Goal: Information Seeking & Learning: Learn about a topic

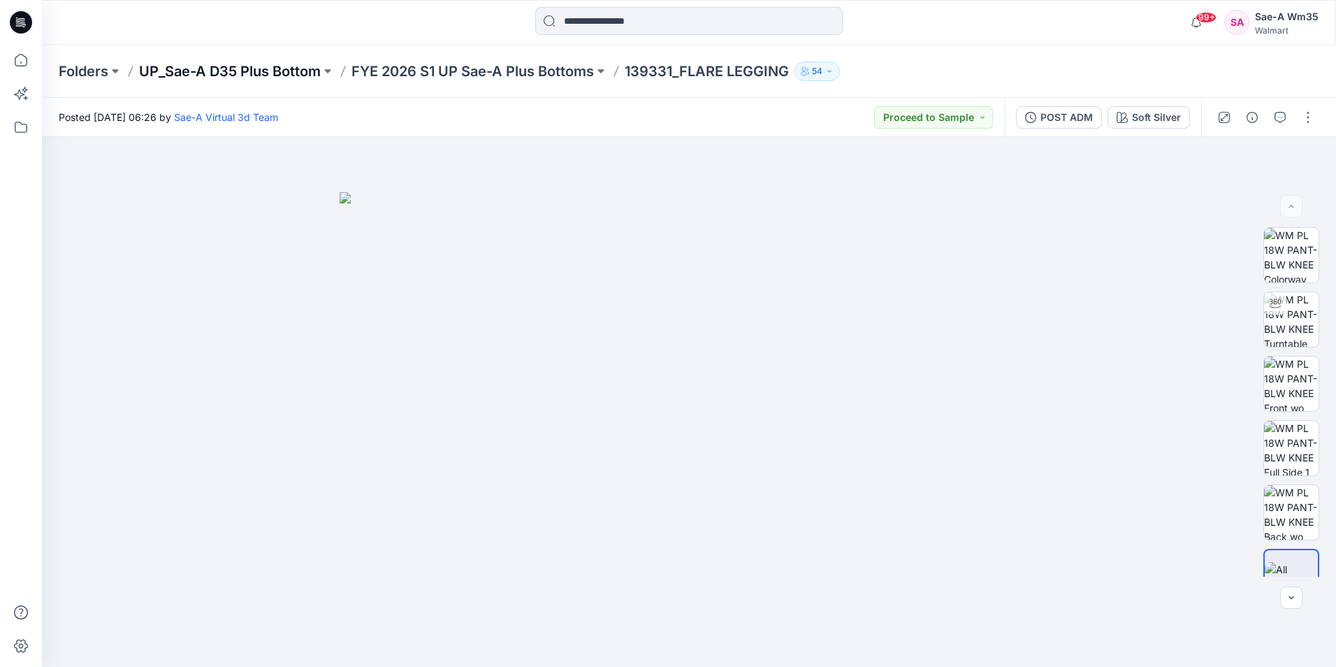
click at [303, 73] on p "UP_Sae-A D35 Plus Bottom" at bounding box center [230, 71] width 182 height 20
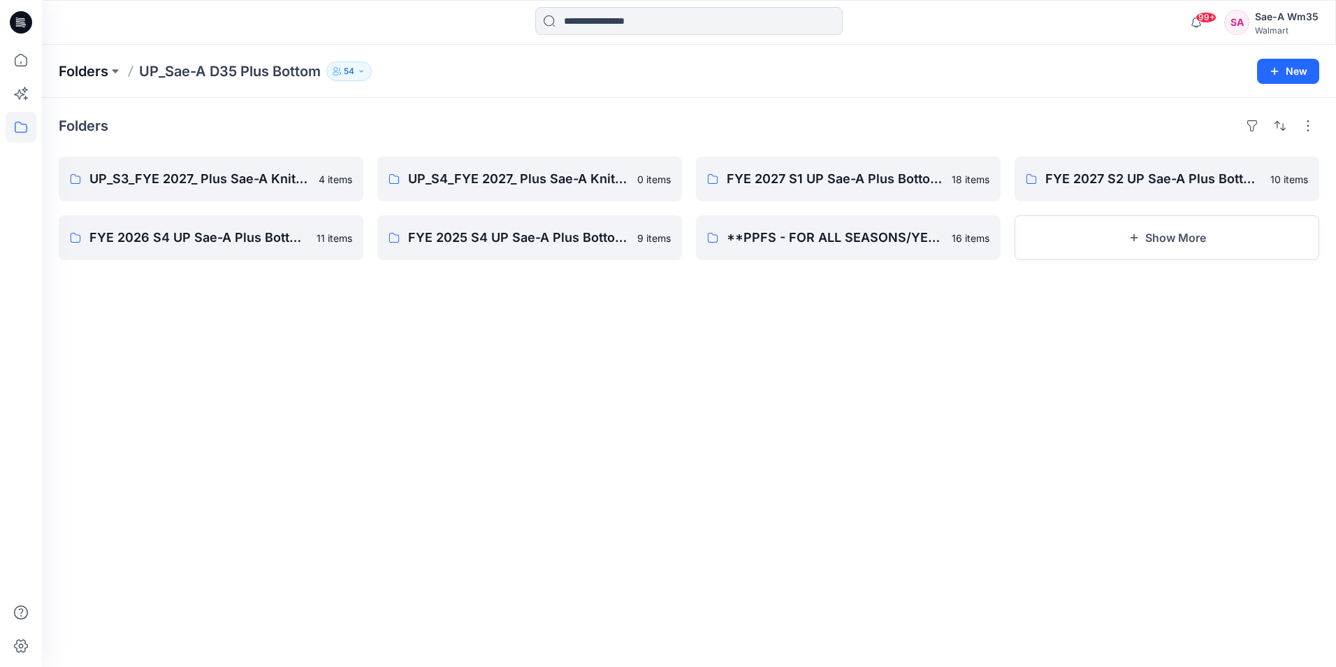
click at [98, 73] on p "Folders" at bounding box center [84, 71] width 50 height 20
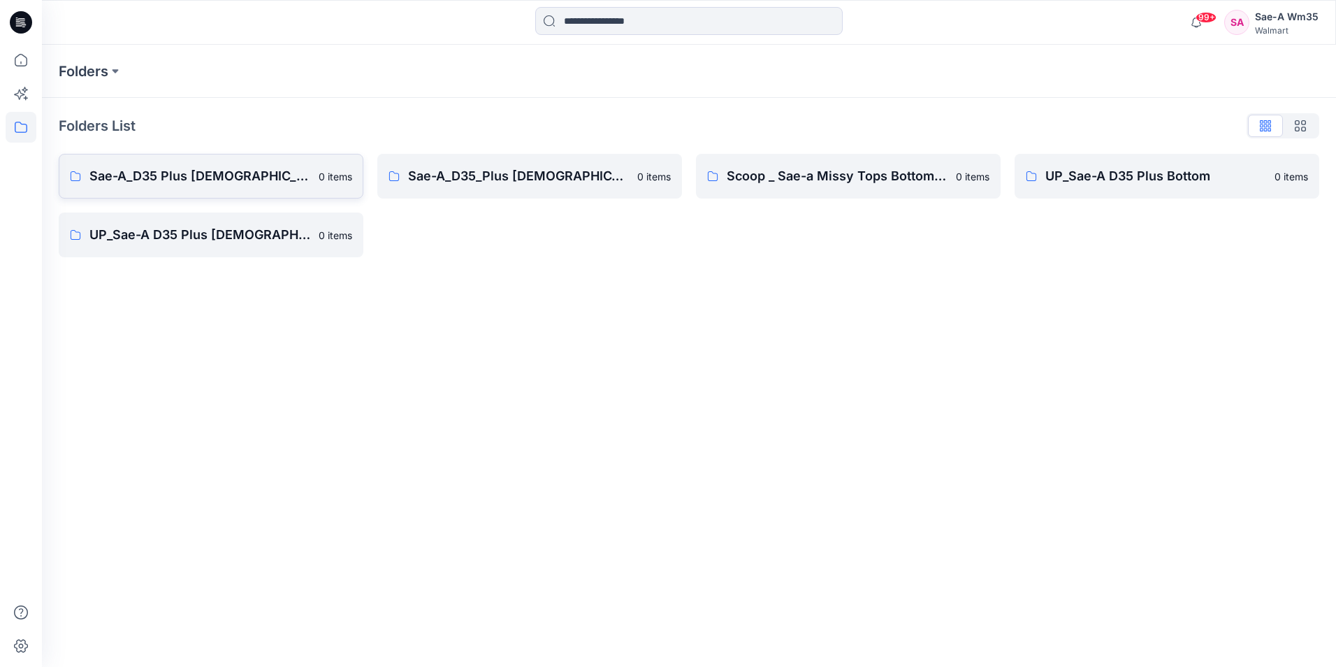
click at [180, 177] on p "Sae-A_D35 Plus Ladies Bottom" at bounding box center [199, 176] width 221 height 20
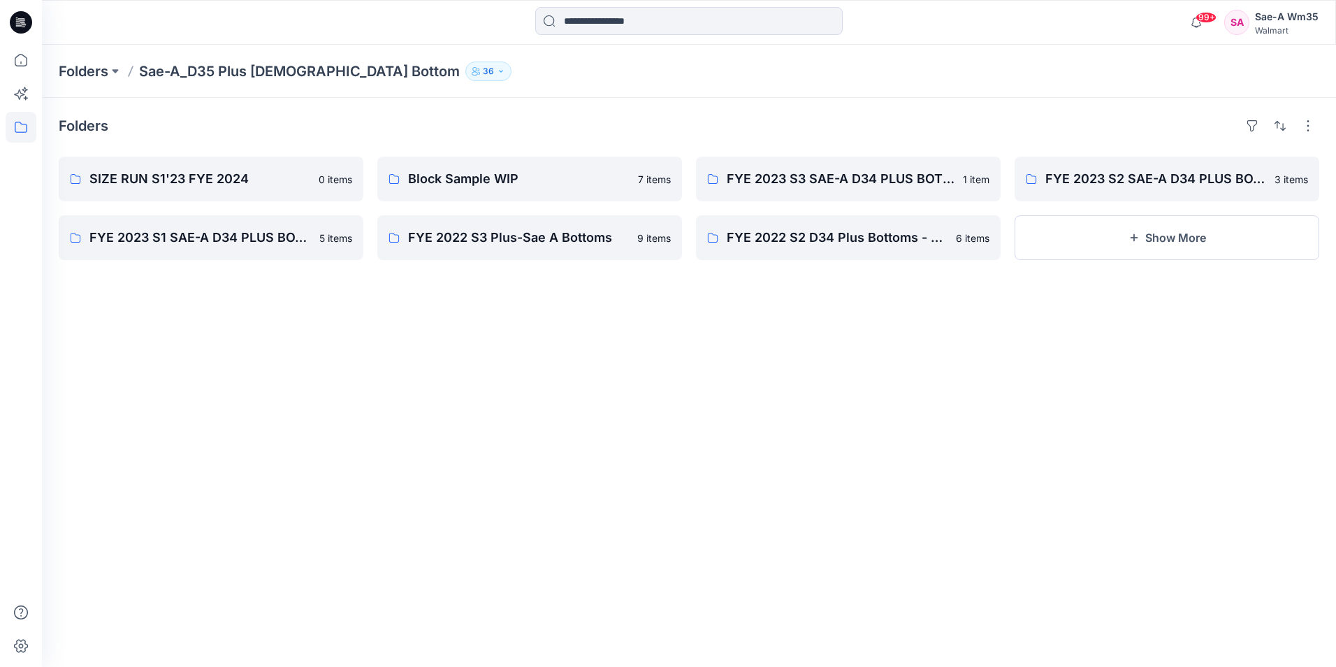
click at [423, 374] on div "Folders SIZE RUN S1'23 FYE 2024 0 items FYE 2023 S1 SAE-A D34 PLUS BOTTOM 5 ite…" at bounding box center [689, 382] width 1294 height 569
click at [1203, 249] on button "Show More" at bounding box center [1166, 237] width 305 height 45
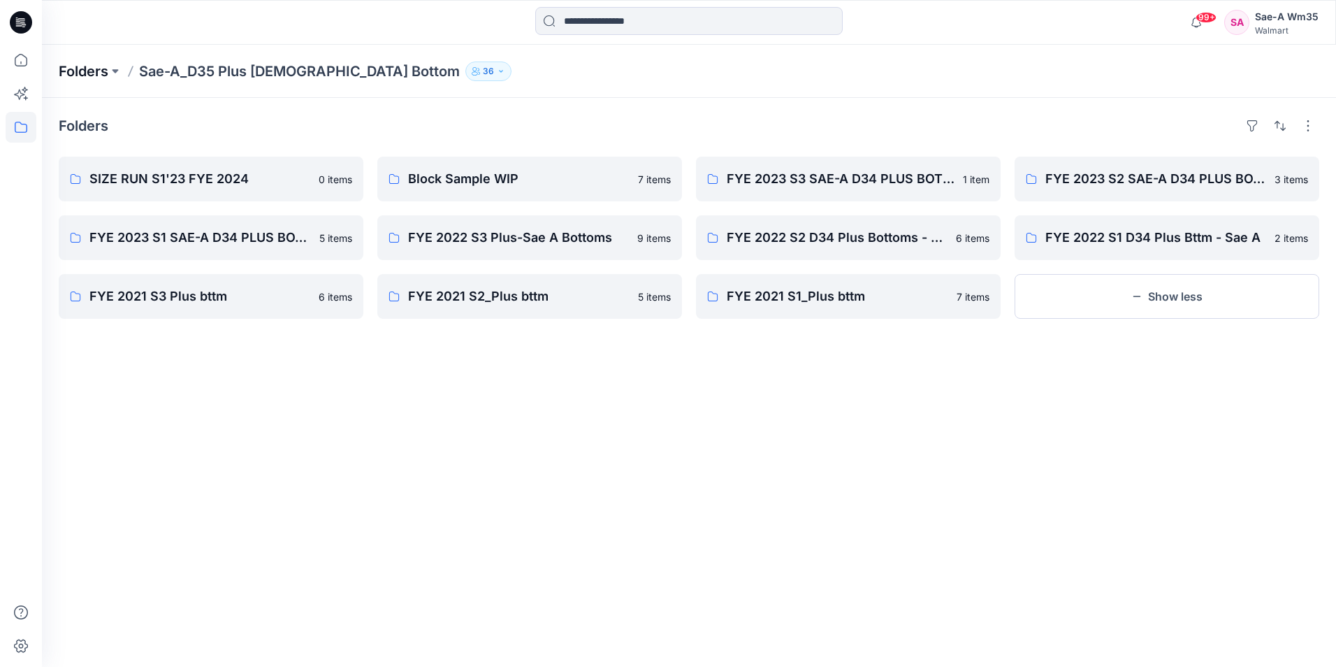
click at [73, 70] on p "Folders" at bounding box center [84, 71] width 50 height 20
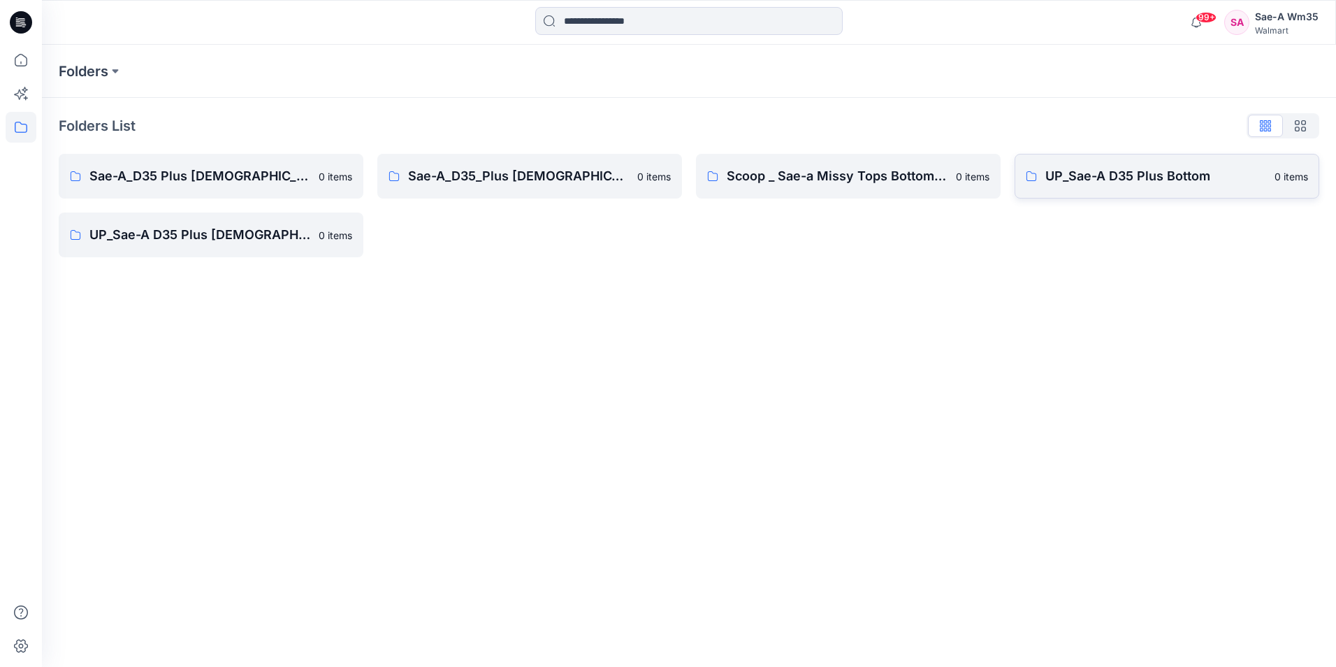
click at [1056, 180] on p "UP_Sae-A D35 Plus Bottom" at bounding box center [1155, 176] width 221 height 20
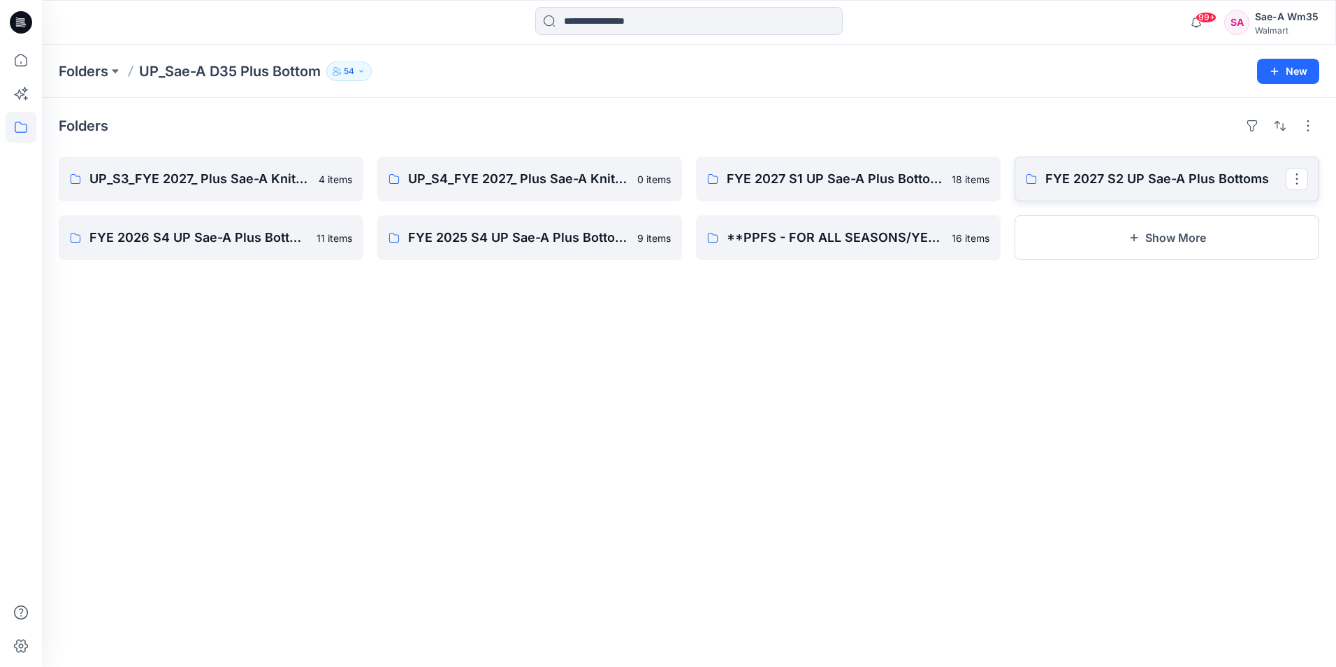
click at [1131, 168] on link "FYE 2027 S2 UP Sae-A Plus Bottoms" at bounding box center [1166, 178] width 305 height 45
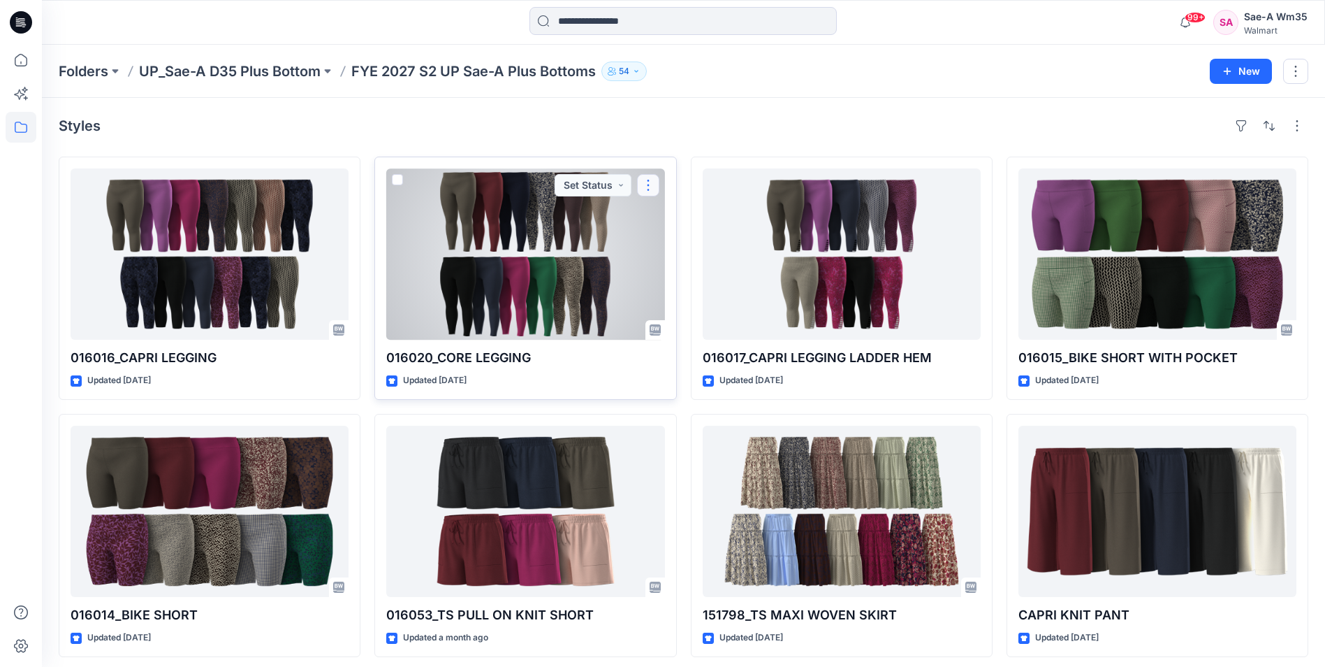
click at [657, 181] on button "button" at bounding box center [648, 185] width 22 height 22
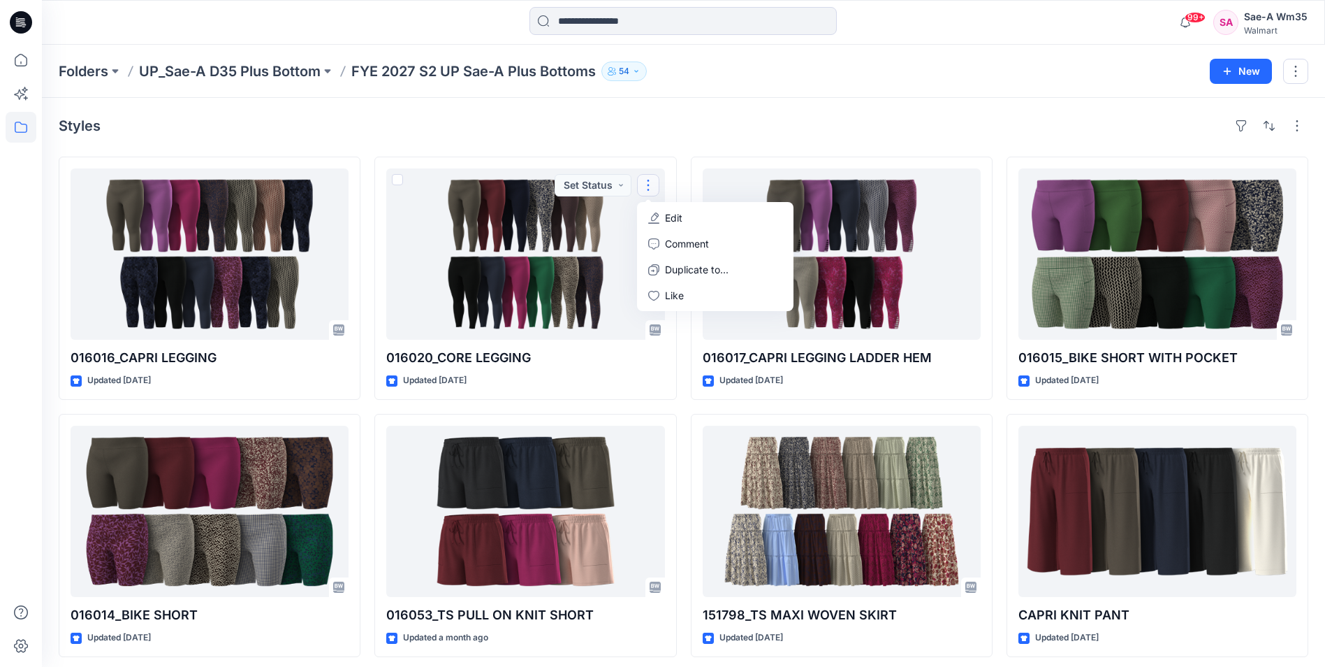
click at [831, 109] on div "Styles 016016_CAPRI LEGGING Updated 6 days ago 016014_BIKE SHORT Updated 7 days…" at bounding box center [683, 514] width 1283 height 833
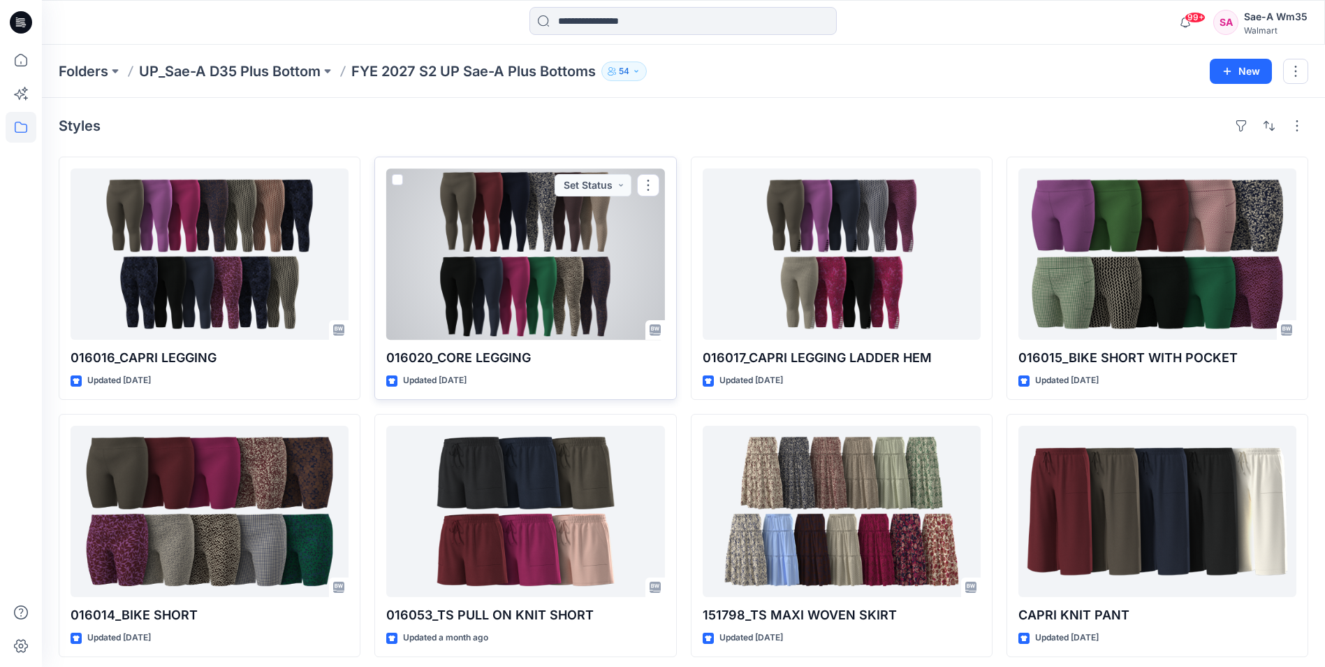
click at [494, 231] on div at bounding box center [525, 253] width 278 height 171
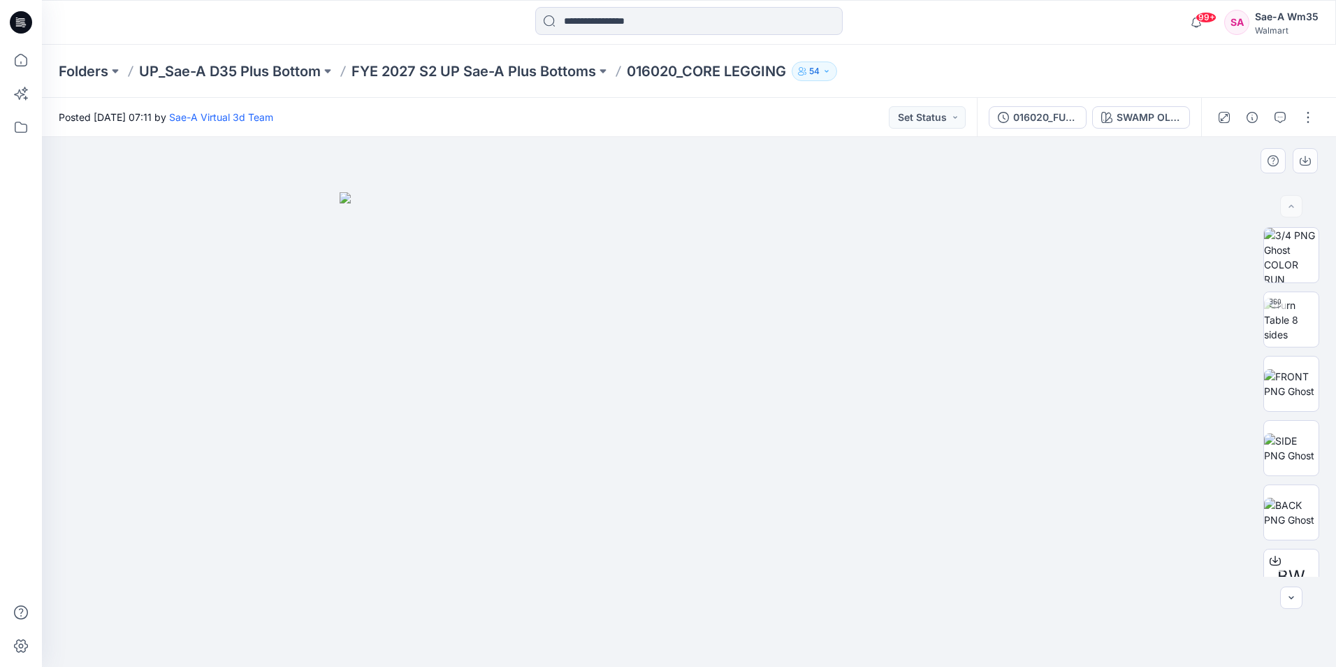
click at [188, 408] on div at bounding box center [689, 402] width 1294 height 530
click at [607, 113] on div "Posted Tuesday, July 01, 2025 07:11 by Sae-A Virtual 3d Team Set Status" at bounding box center [509, 117] width 935 height 38
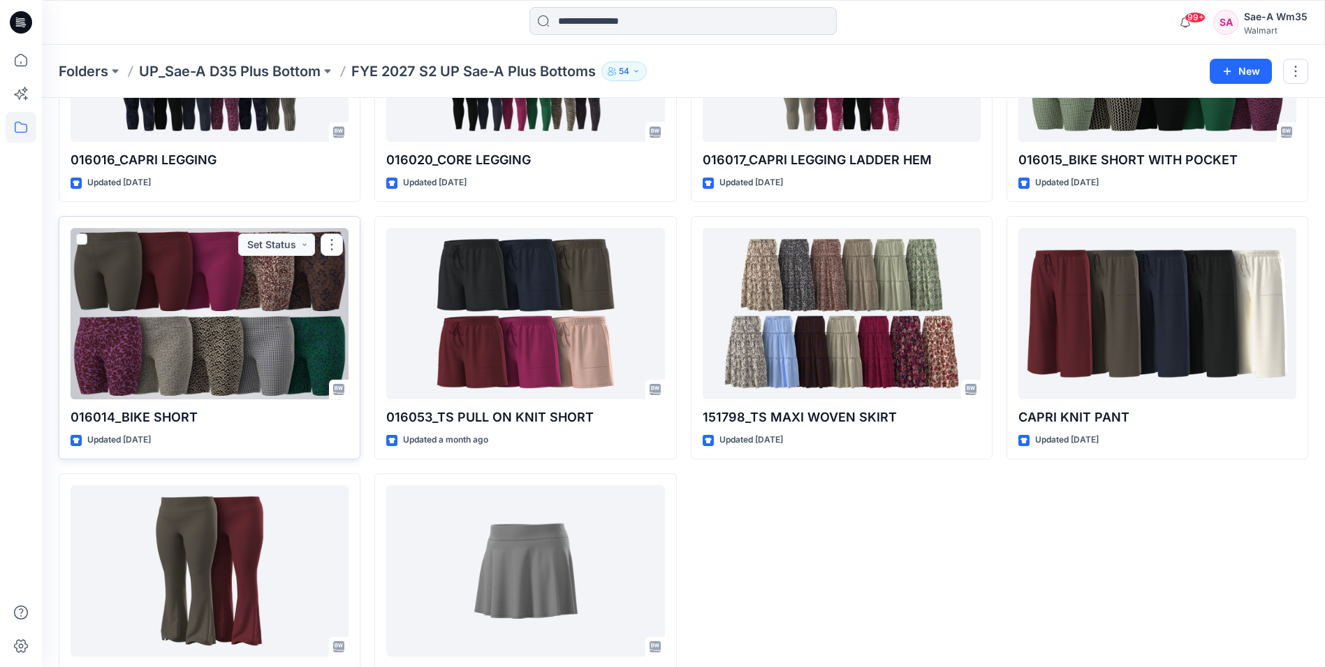
scroll to position [264, 0]
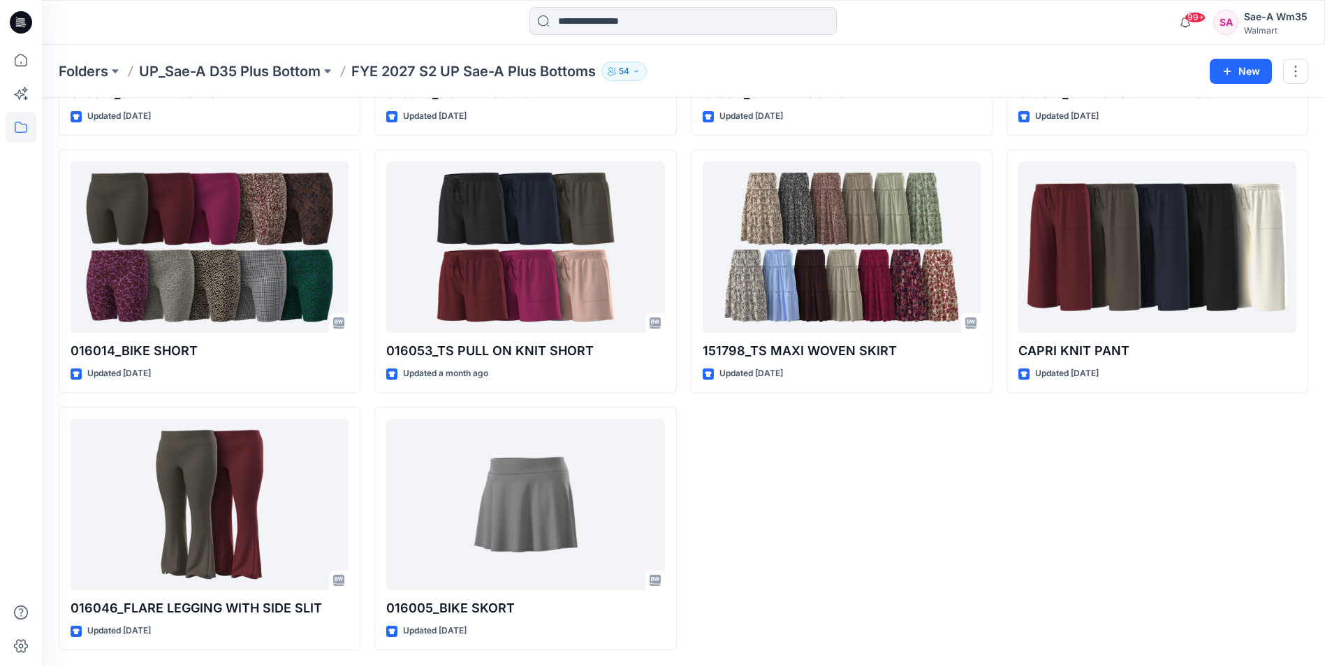
click at [1001, 560] on div "016016_CAPRI LEGGING Updated 6 days ago 016014_BIKE SHORT Updated 7 days ago 01…" at bounding box center [684, 270] width 1250 height 757
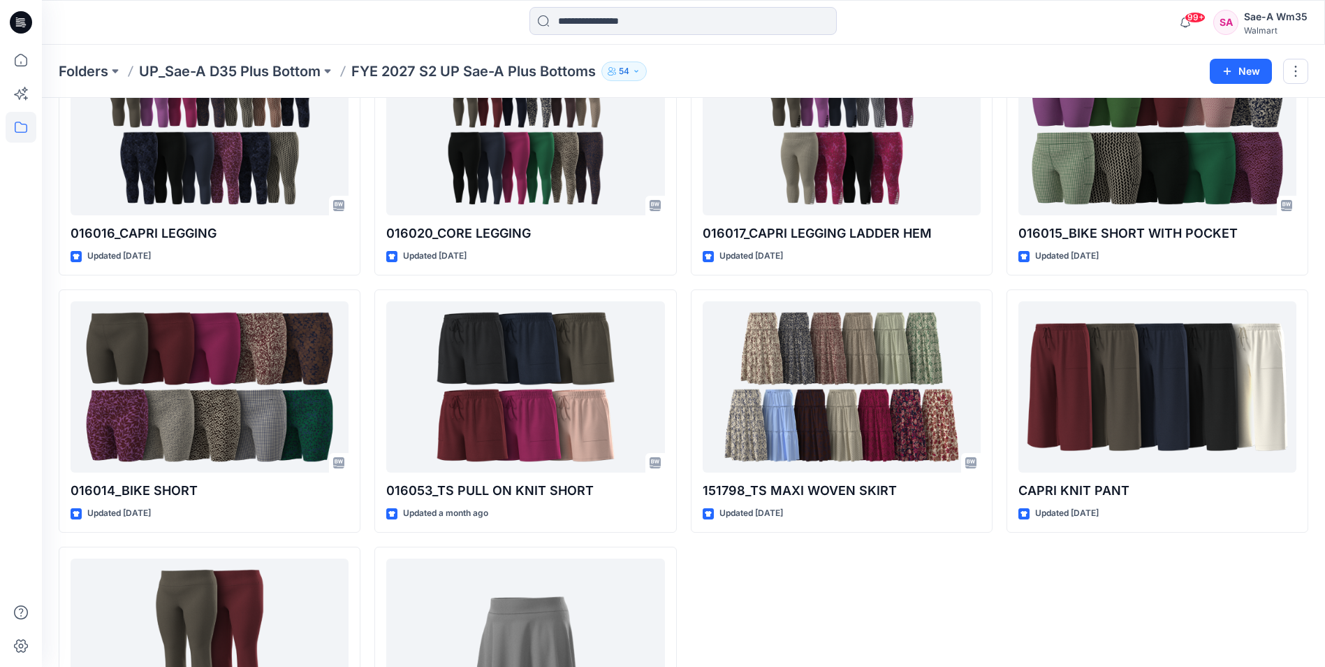
click at [986, 576] on div "016017_CAPRI LEGGING LADDER HEM Updated 7 days ago 151798_TS MAXI WOVEN SKIRT U…" at bounding box center [842, 410] width 302 height 757
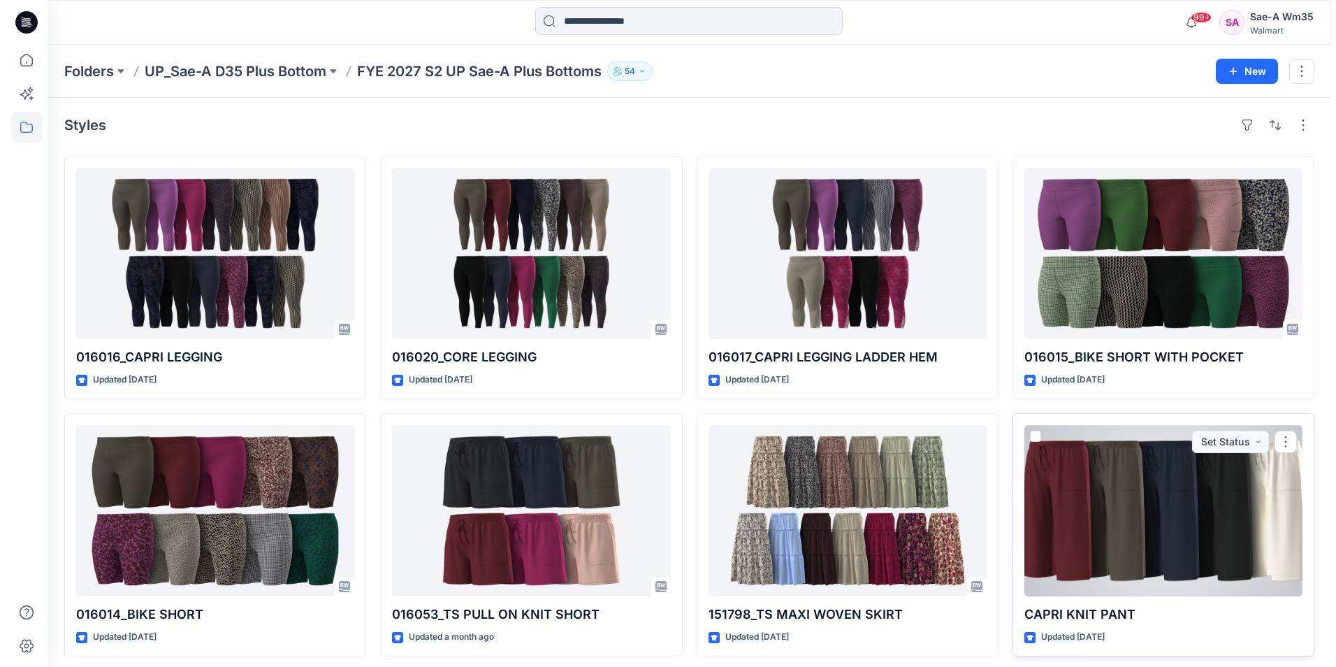
scroll to position [0, 0]
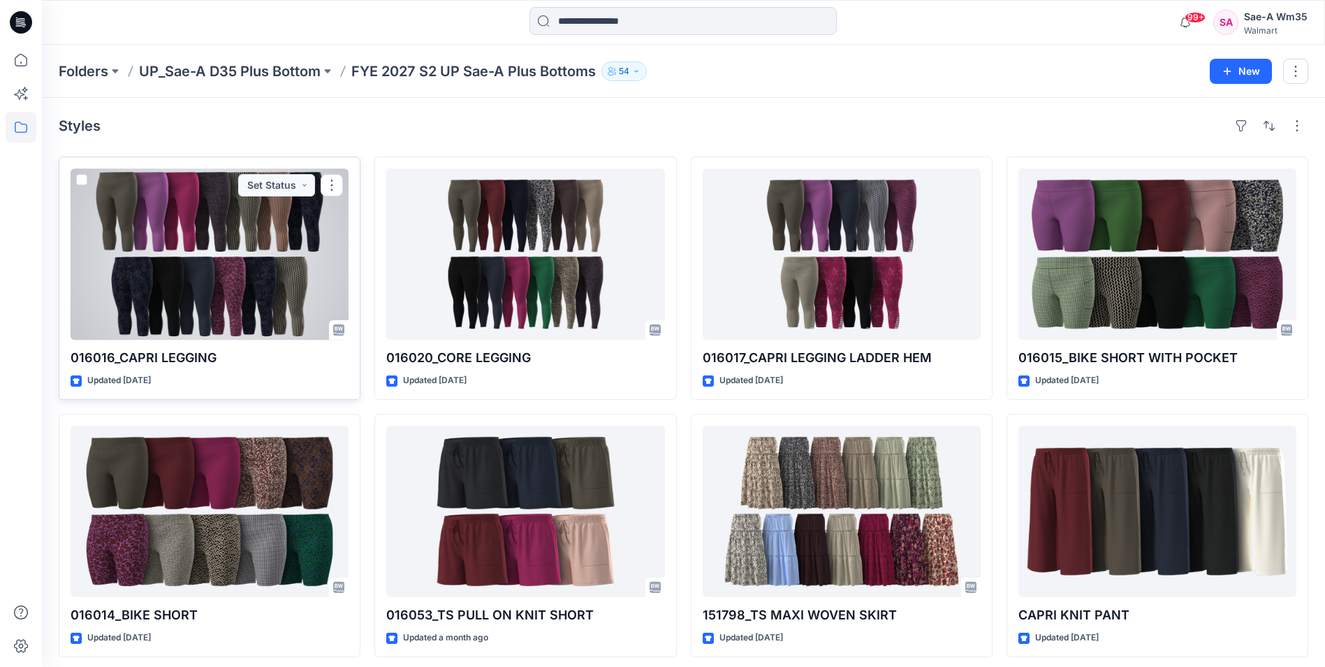
click at [195, 354] on p "016016_CAPRI LEGGING" at bounding box center [210, 358] width 278 height 20
click at [207, 283] on div at bounding box center [210, 253] width 278 height 171
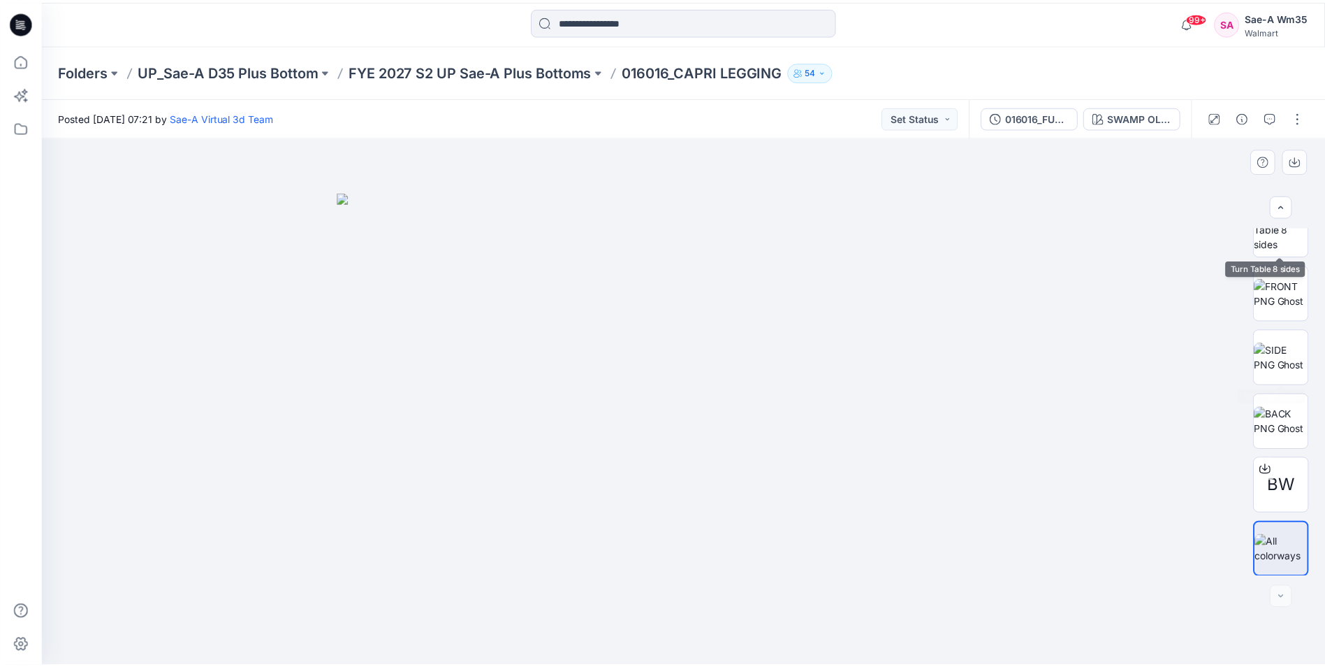
scroll to position [92, 0]
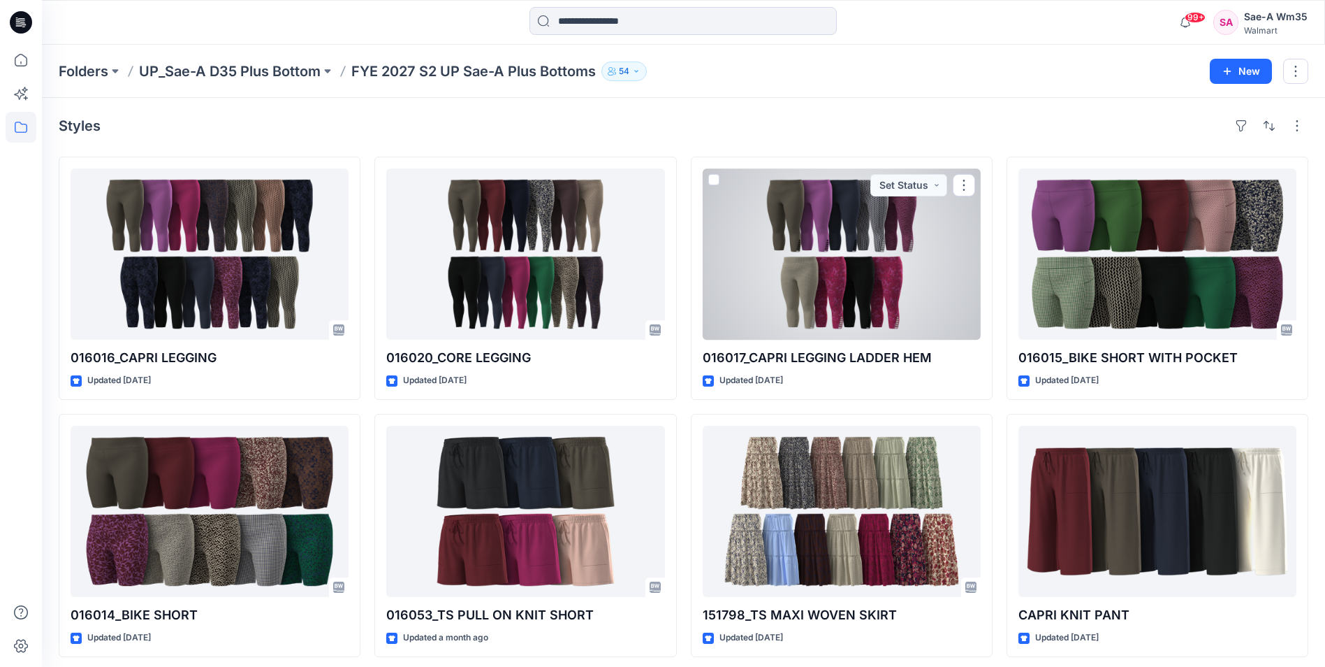
drag, startPoint x: 839, startPoint y: 219, endPoint x: 824, endPoint y: 219, distance: 14.7
click at [839, 219] on div at bounding box center [842, 253] width 278 height 171
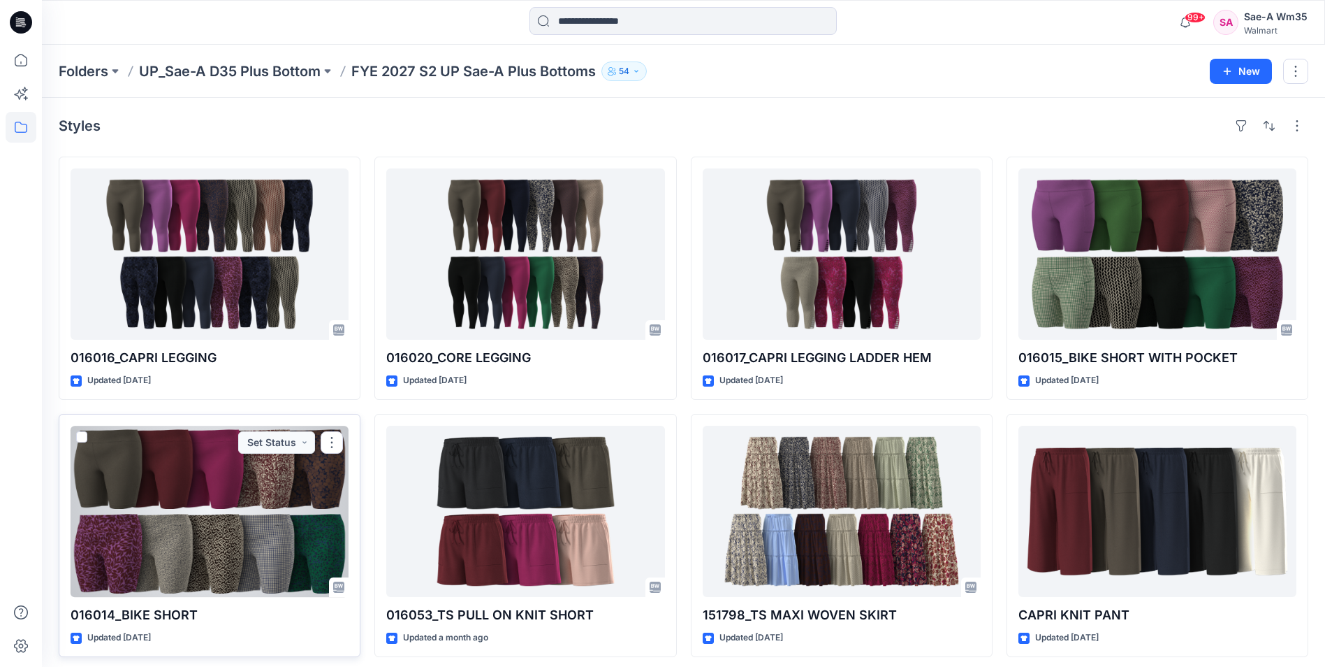
click at [206, 536] on div at bounding box center [210, 510] width 278 height 171
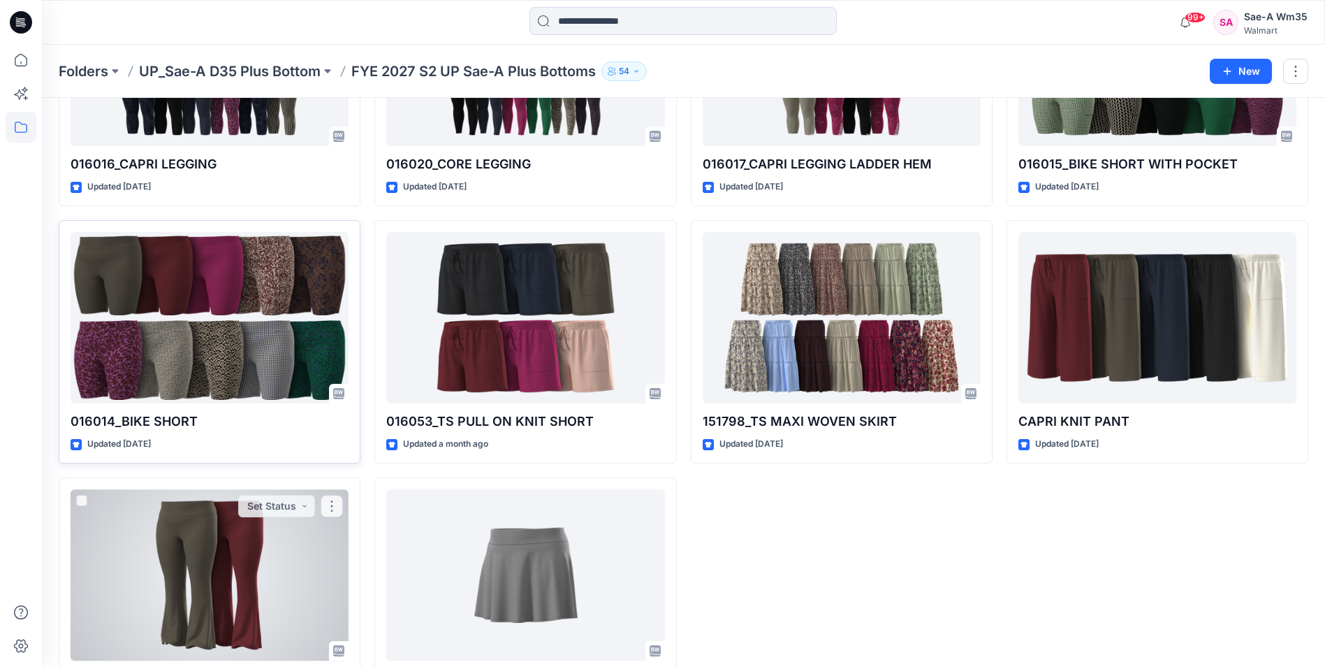
scroll to position [210, 0]
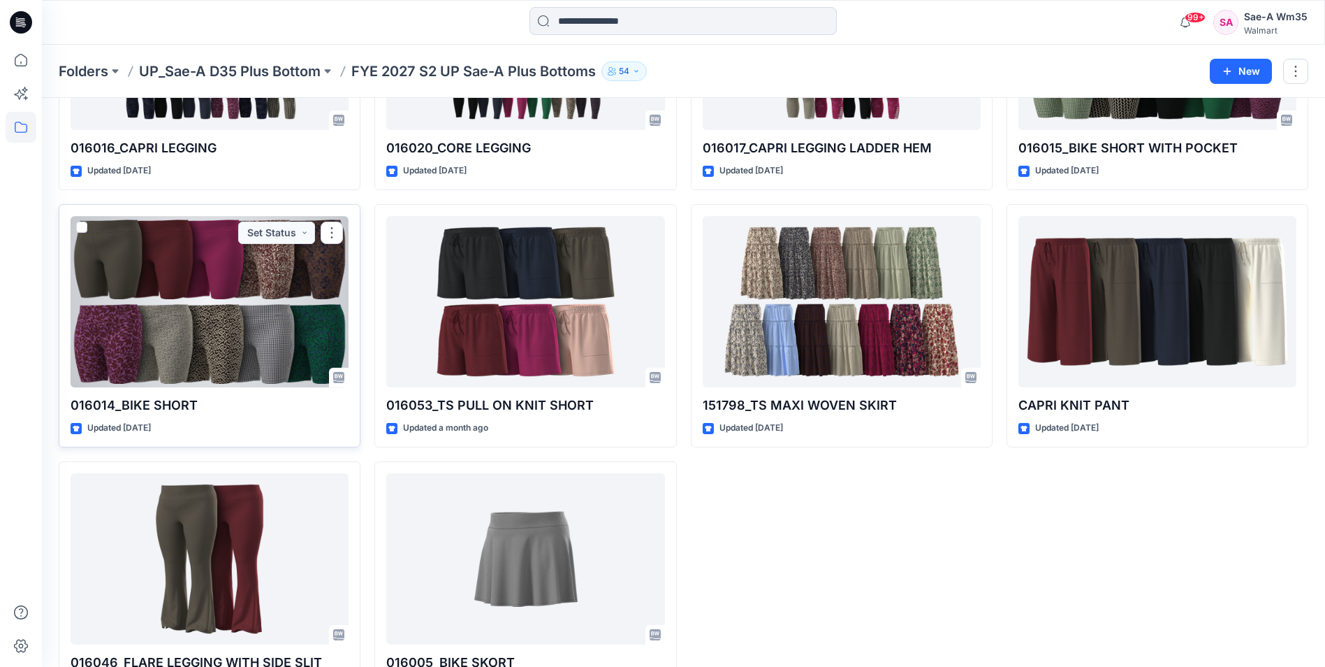
click at [200, 300] on div at bounding box center [210, 301] width 278 height 171
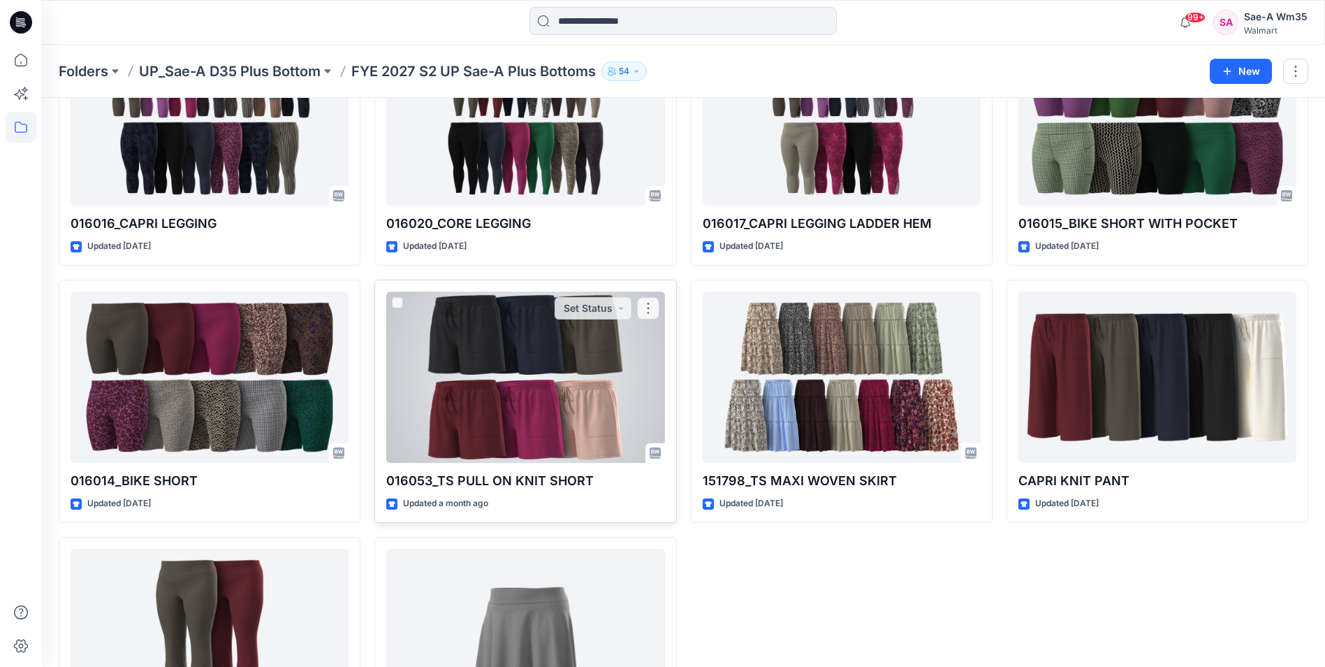
scroll to position [140, 0]
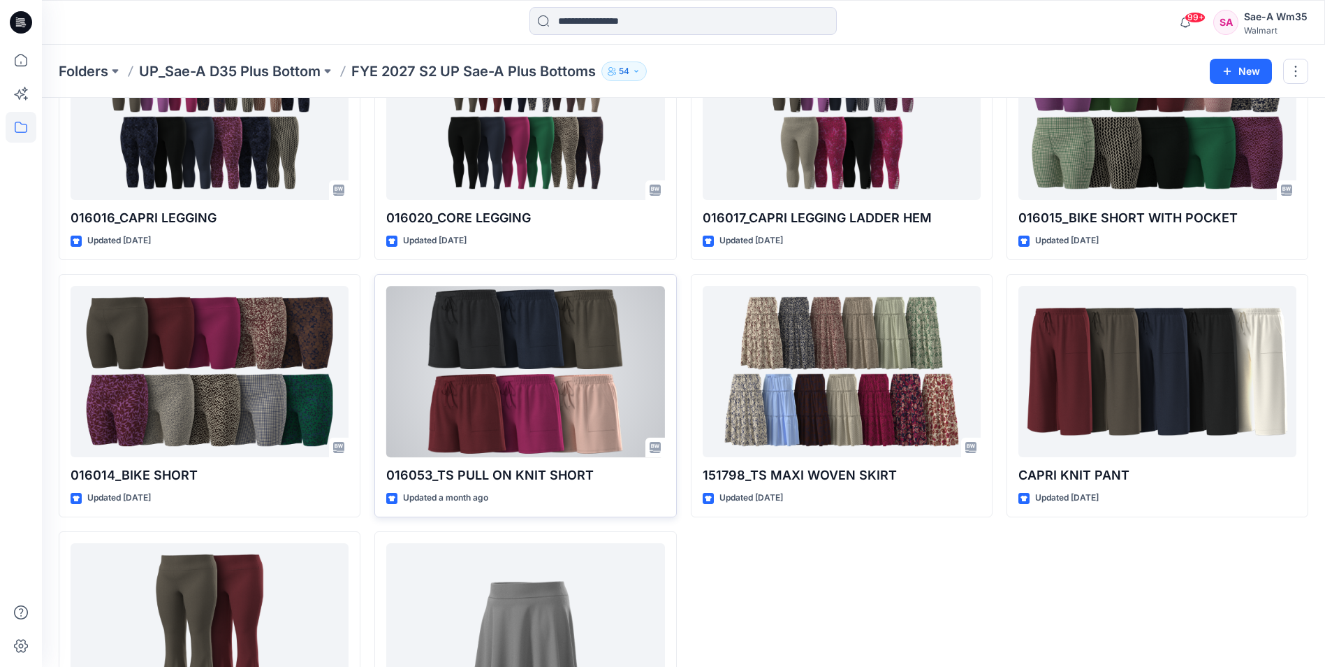
click at [546, 320] on div at bounding box center [525, 371] width 278 height 171
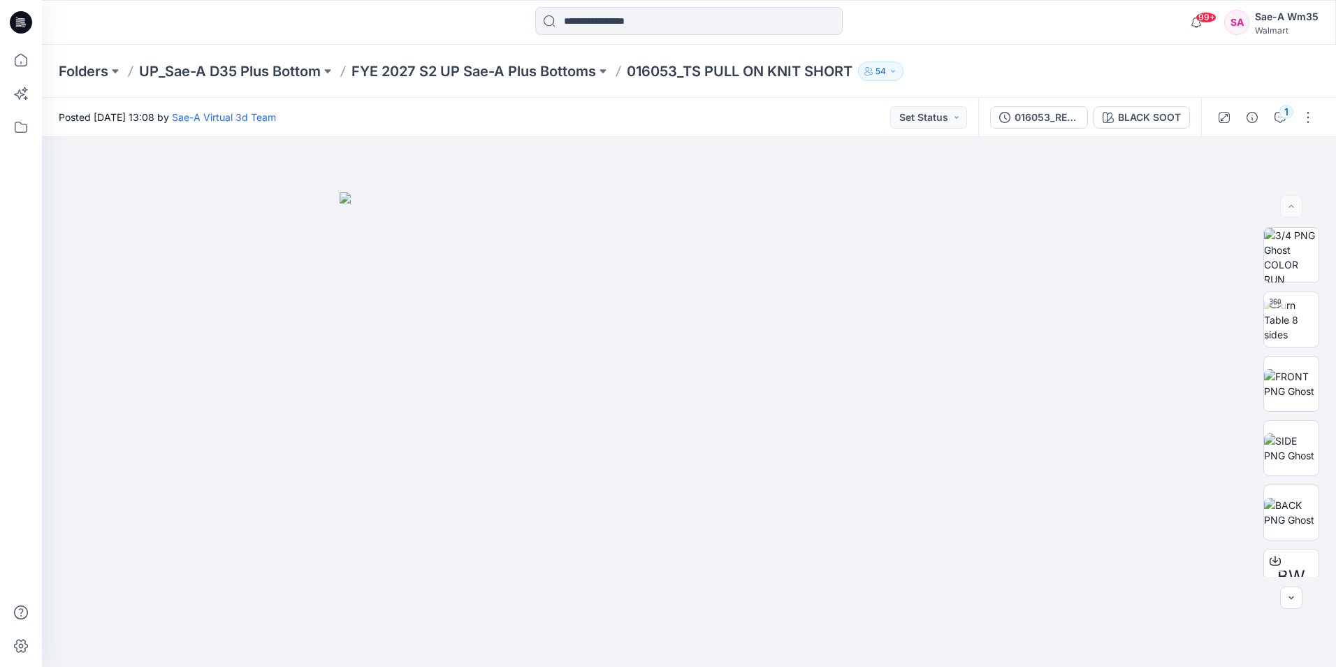
drag, startPoint x: 1206, startPoint y: 393, endPoint x: 1274, endPoint y: 55, distance: 344.9
click at [1207, 390] on div at bounding box center [689, 402] width 1294 height 530
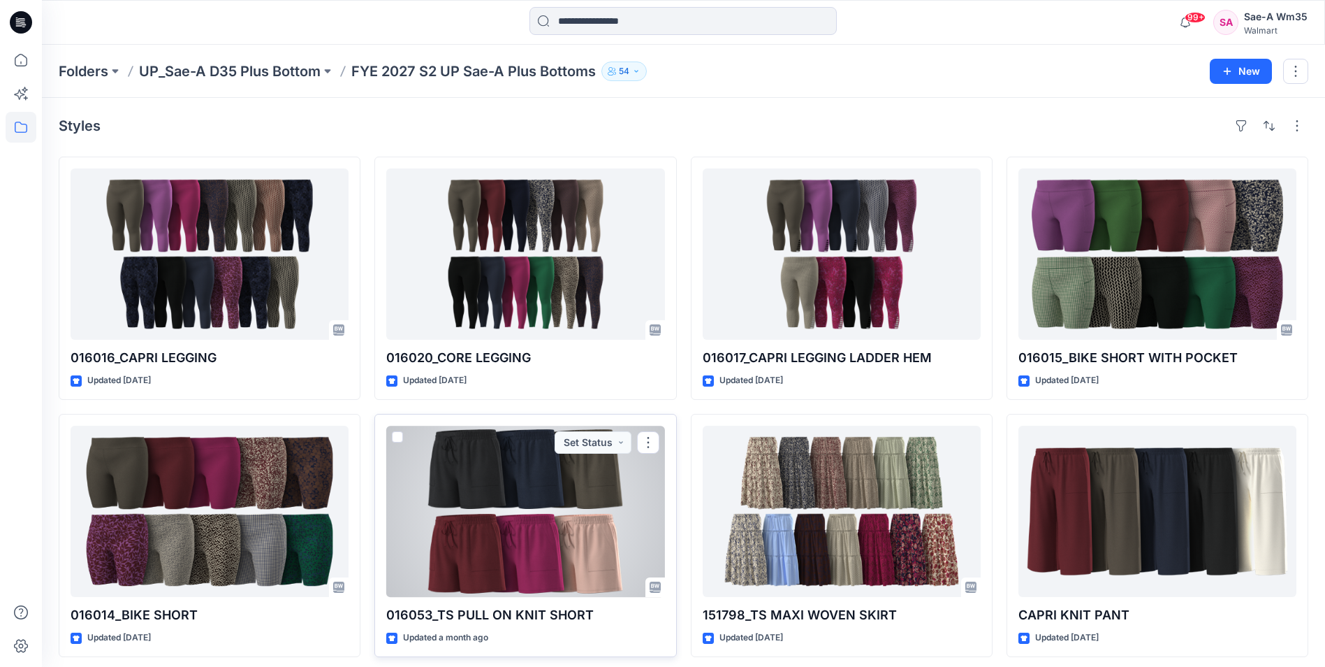
click at [512, 616] on p "016053_TS PULL ON KNIT SHORT" at bounding box center [525, 615] width 278 height 20
click at [540, 520] on div at bounding box center [525, 510] width 278 height 171
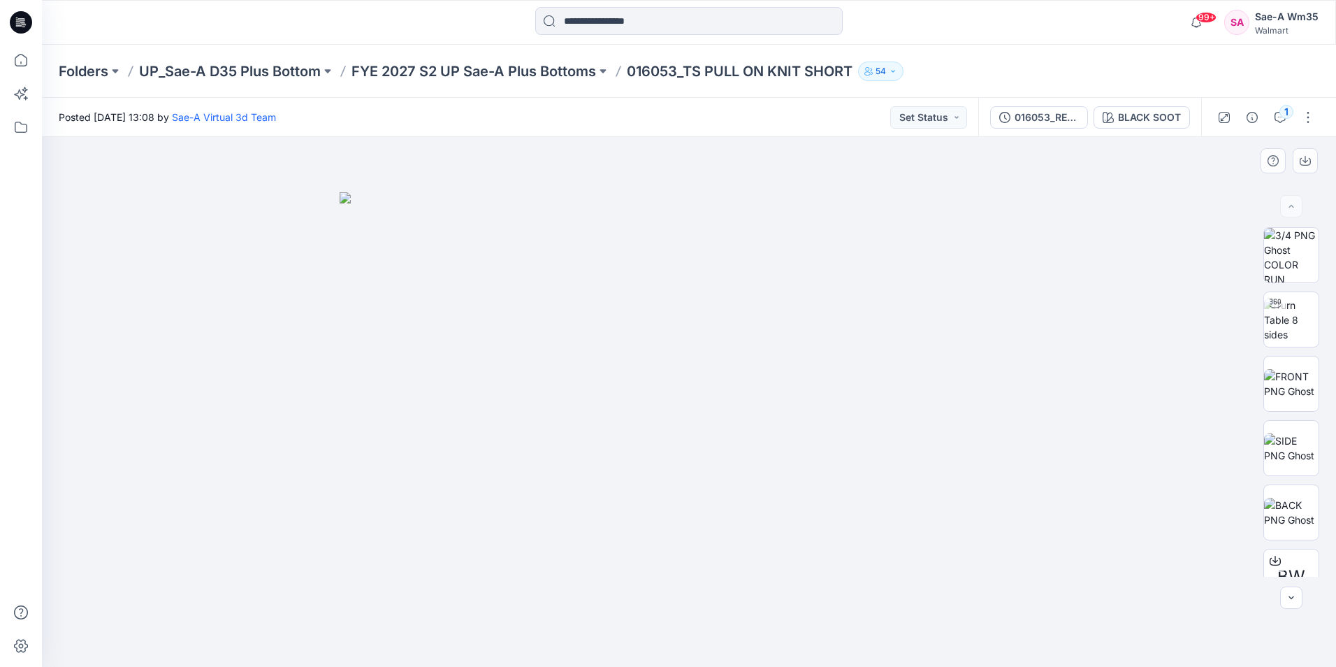
click at [1172, 447] on div at bounding box center [689, 402] width 1294 height 530
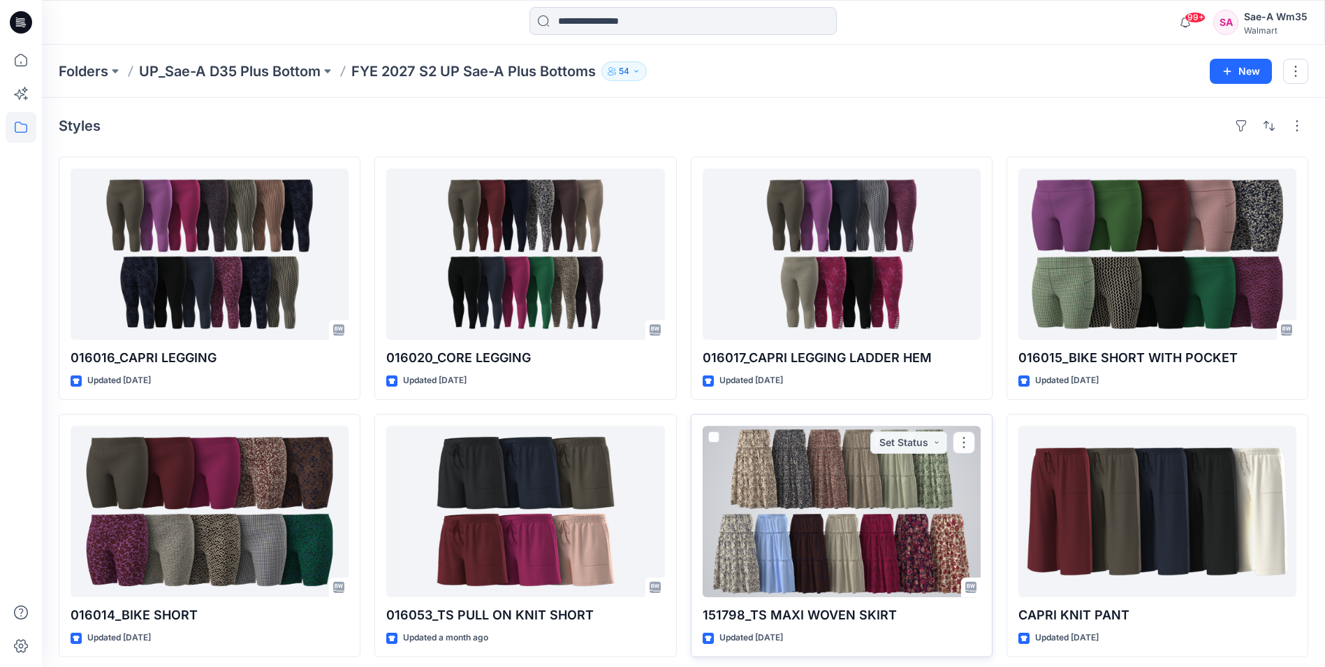
scroll to position [140, 0]
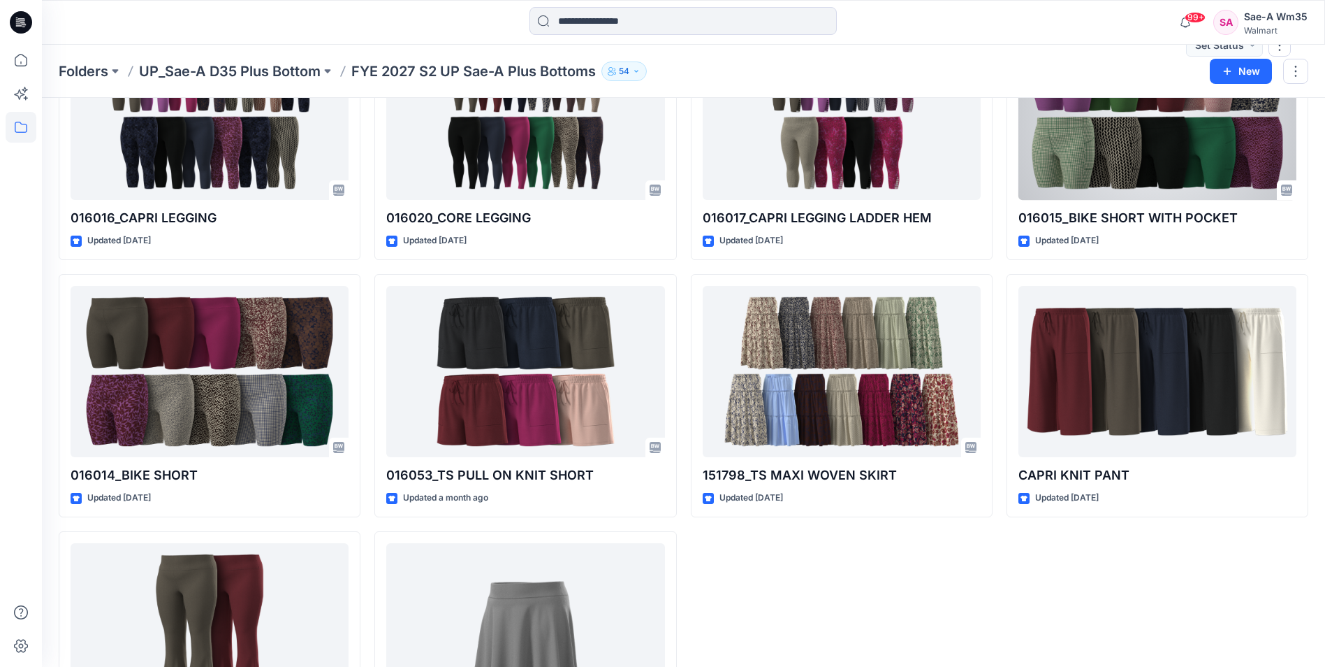
click at [1172, 163] on div at bounding box center [1158, 114] width 278 height 171
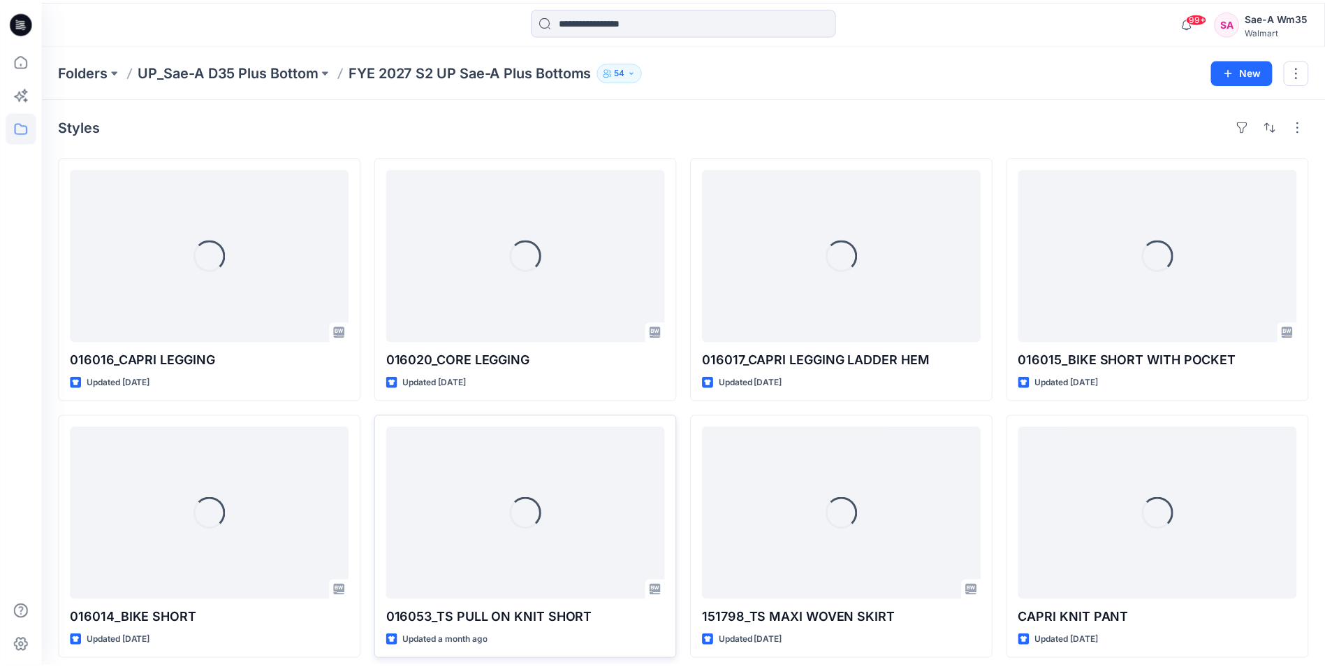
scroll to position [140, 0]
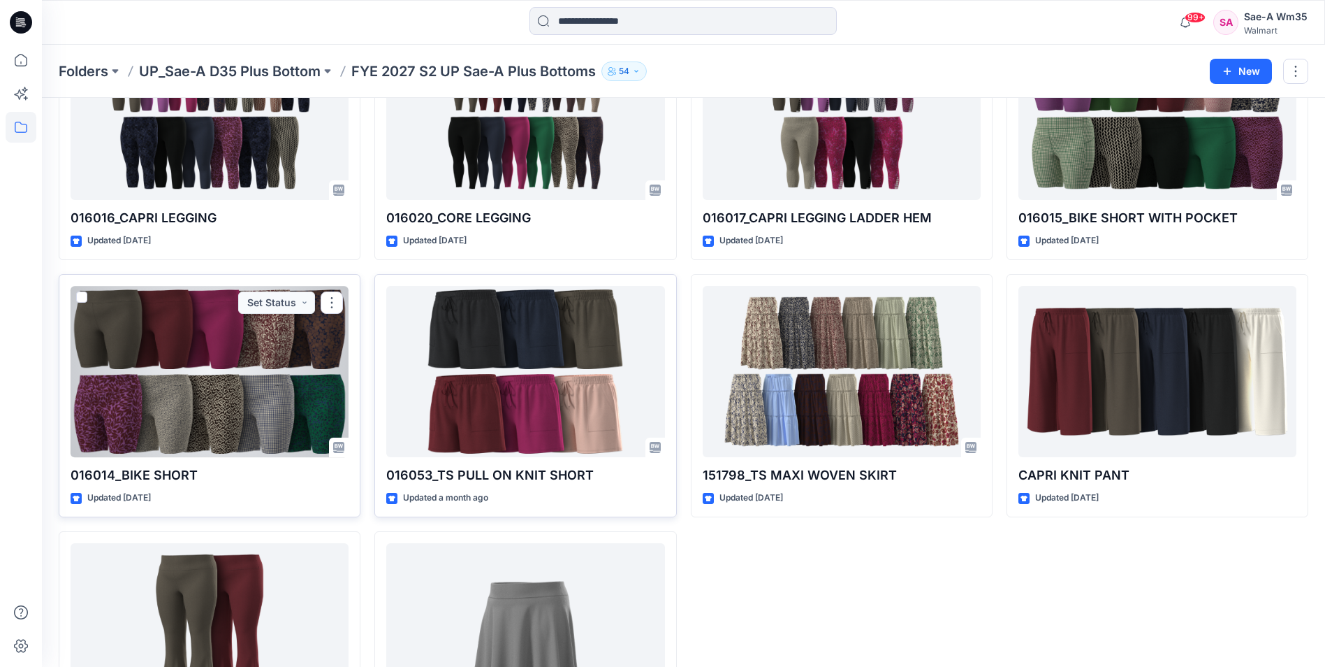
click at [192, 405] on div at bounding box center [210, 371] width 278 height 171
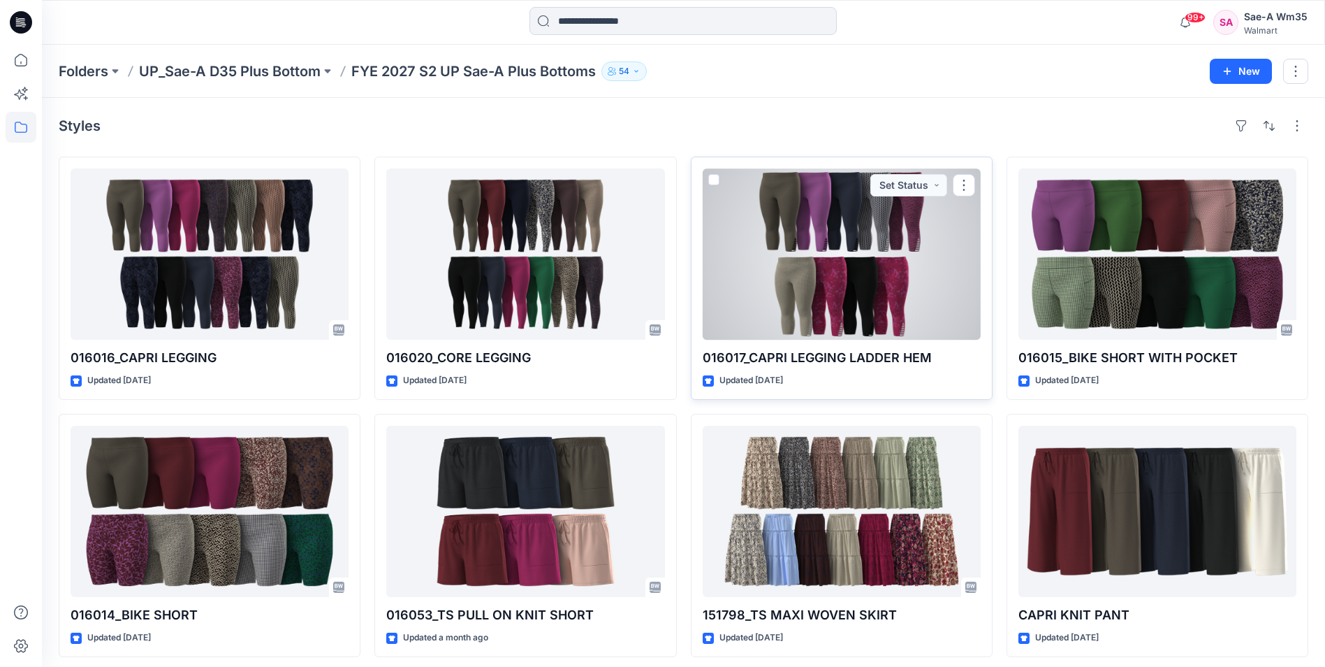
click at [818, 276] on div at bounding box center [842, 253] width 278 height 171
click at [849, 298] on div at bounding box center [842, 253] width 278 height 171
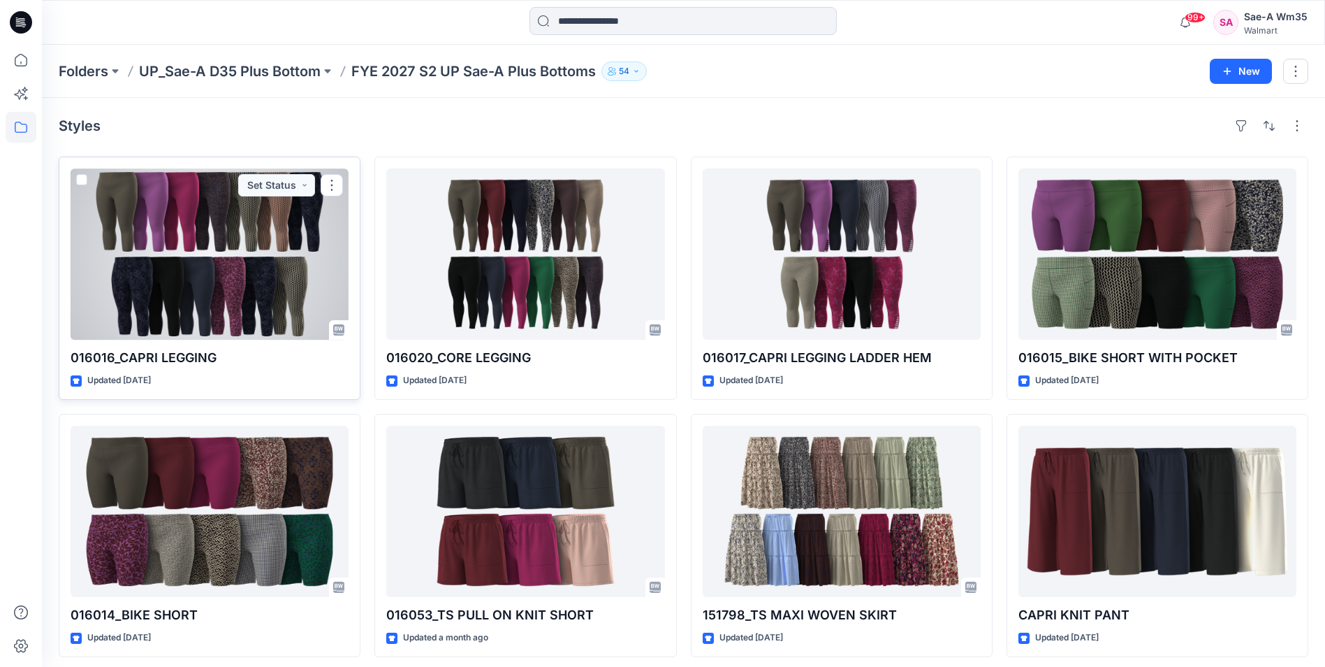
click at [170, 252] on div at bounding box center [210, 253] width 278 height 171
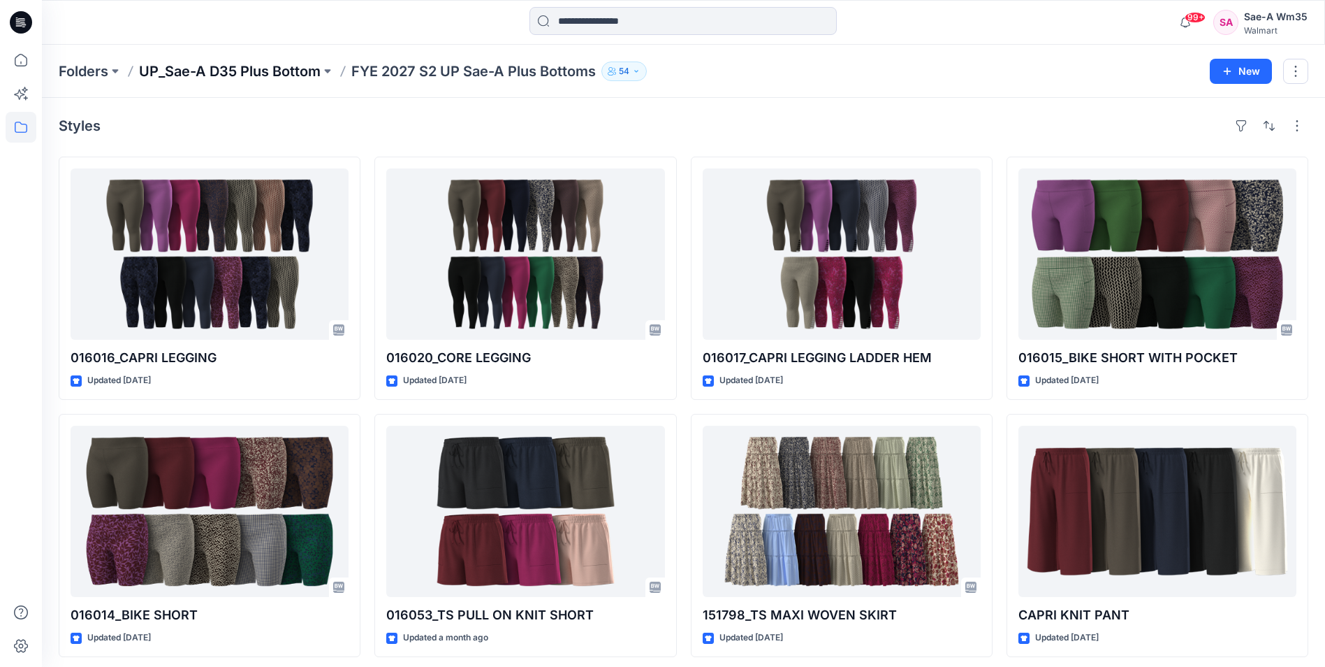
click at [282, 70] on p "UP_Sae-A D35 Plus Bottom" at bounding box center [230, 71] width 182 height 20
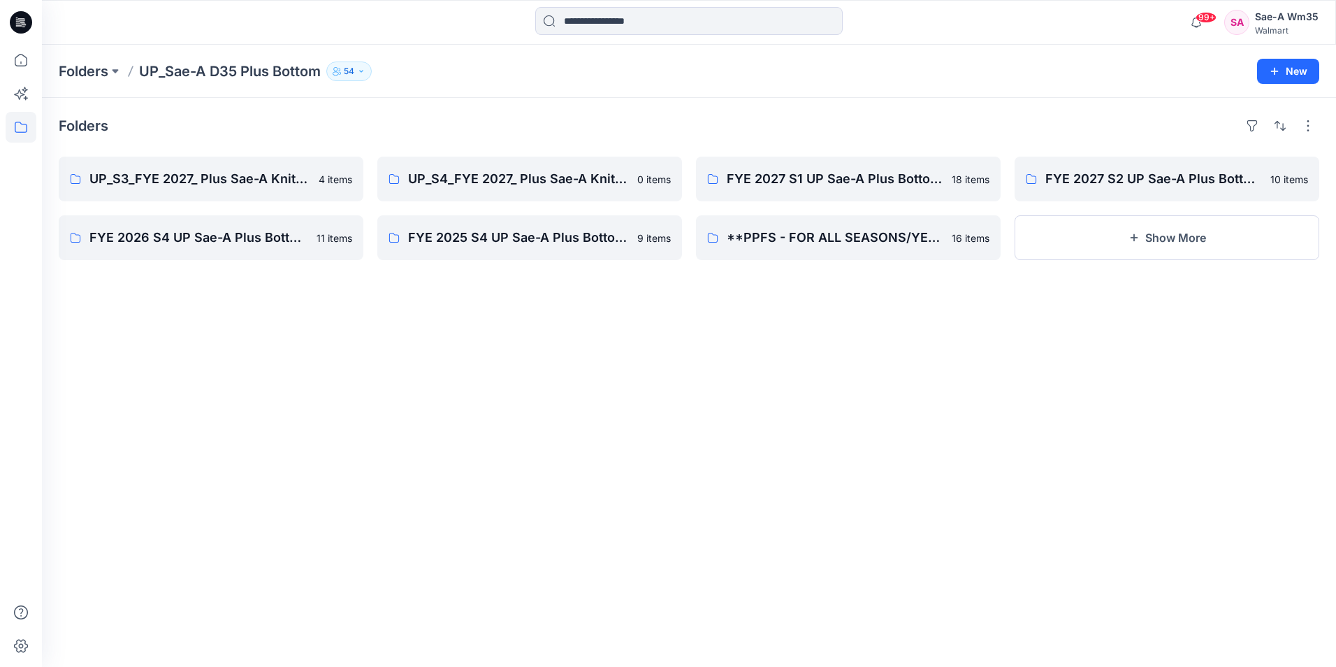
click at [238, 66] on p "UP_Sae-A D35 Plus Bottom" at bounding box center [230, 71] width 182 height 20
drag, startPoint x: 73, startPoint y: 60, endPoint x: 78, endPoint y: 67, distance: 8.1
click at [73, 61] on div "Folders UP_Sae-A D35 Plus Bottom 54 New" at bounding box center [689, 71] width 1294 height 53
click at [80, 73] on p "Folders" at bounding box center [84, 71] width 50 height 20
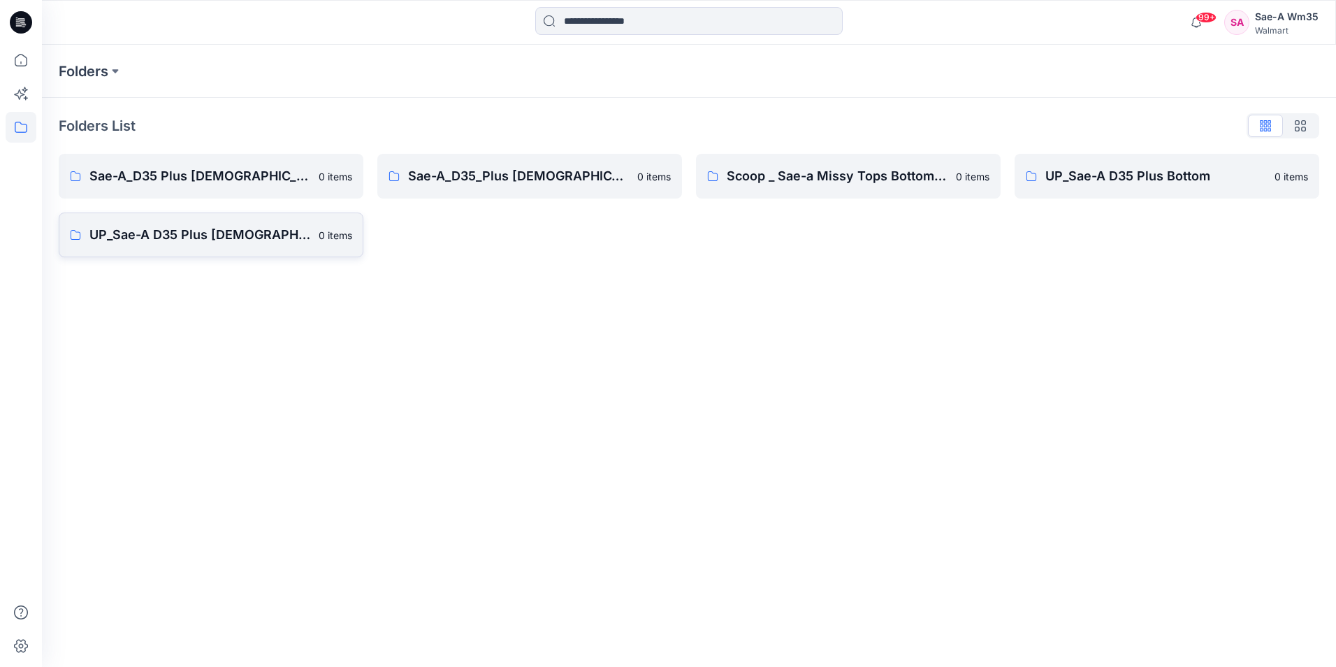
click at [149, 228] on p "UP_Sae-A D35 Plus Ladies Top" at bounding box center [199, 235] width 221 height 20
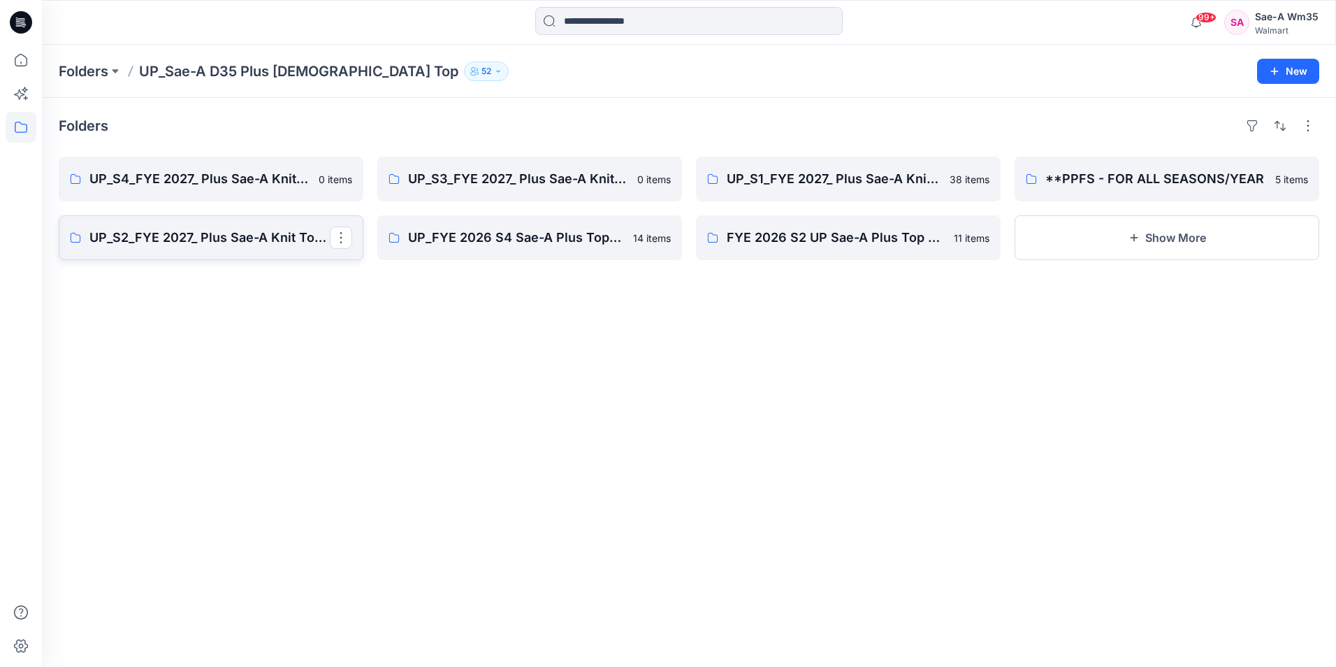
click at [194, 244] on p "UP_S2_FYE 2027_ Plus Sae-A Knit Tops & Dresses" at bounding box center [209, 238] width 240 height 20
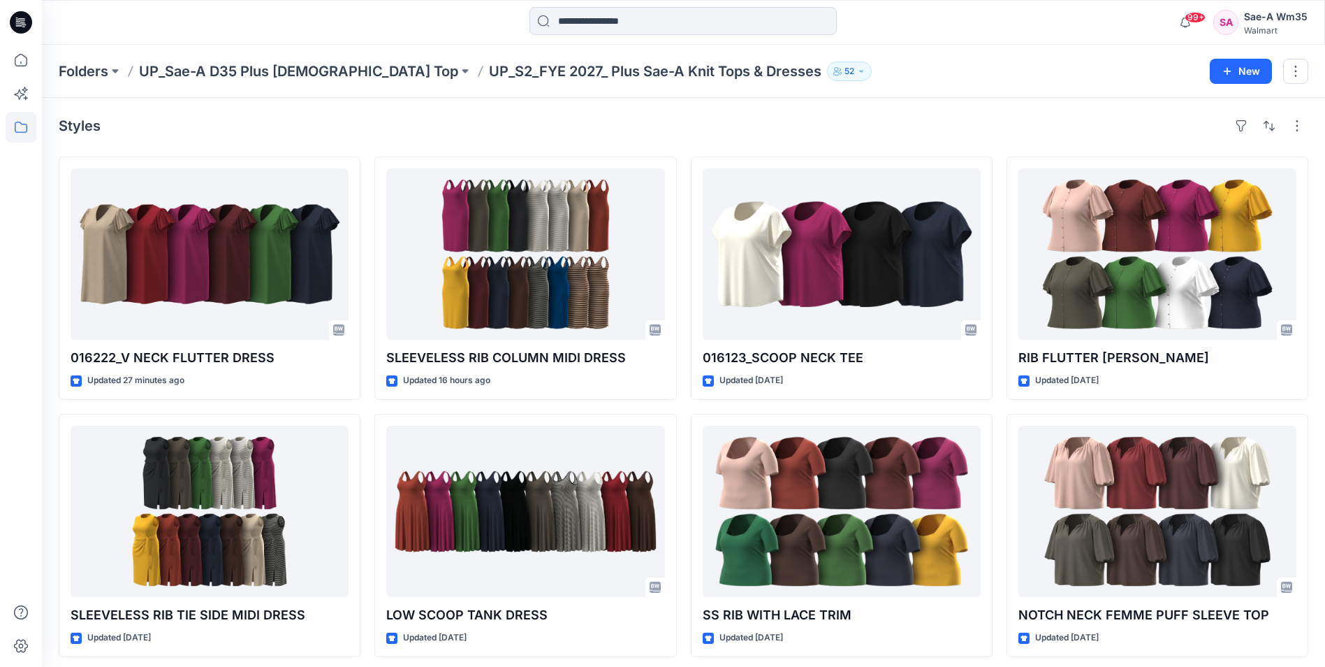
scroll to position [70, 0]
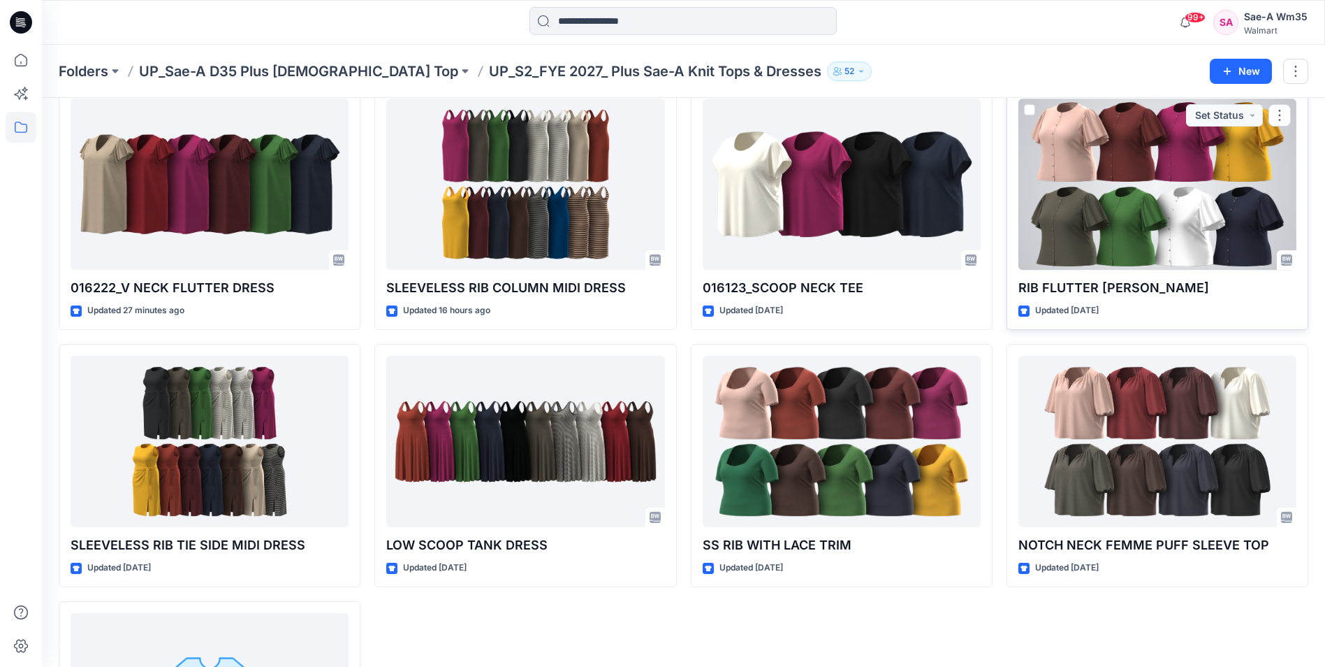
click at [704, 153] on div at bounding box center [1158, 184] width 278 height 171
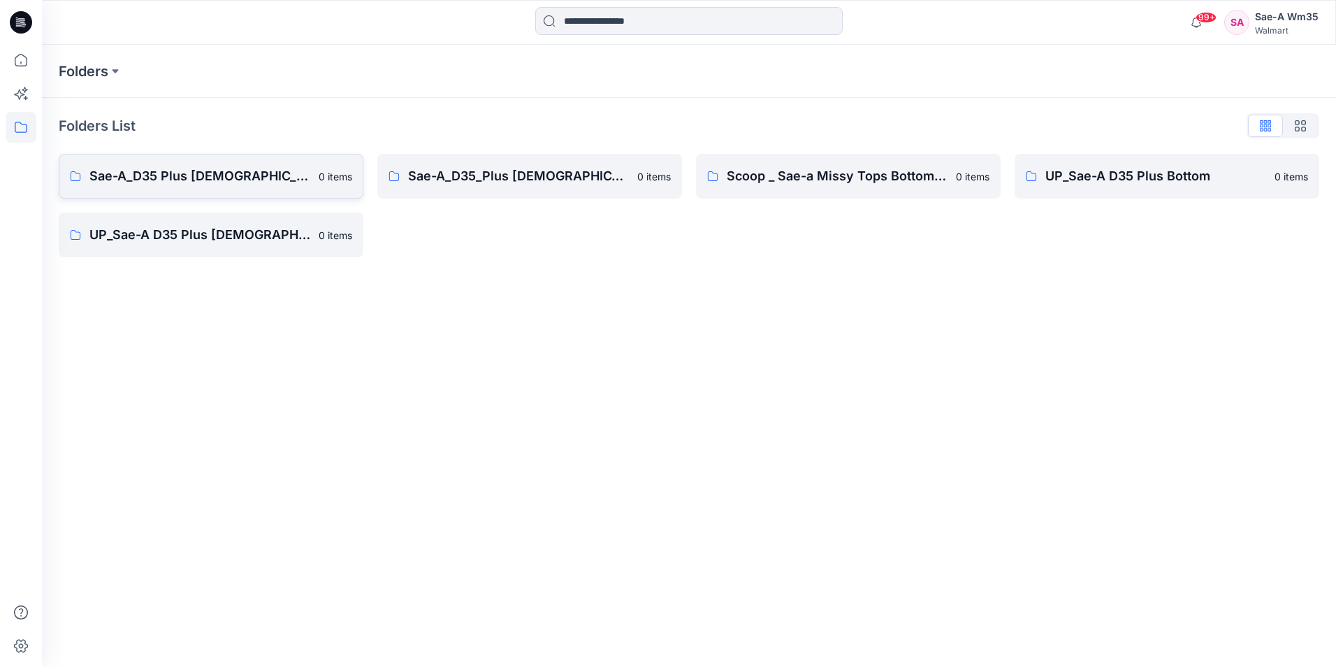
click at [214, 189] on link "Sae-A_D35 Plus Ladies Bottom 0 items" at bounding box center [211, 176] width 305 height 45
click at [704, 171] on p "UP_Sae-A D35 Plus Bottom" at bounding box center [1155, 176] width 221 height 20
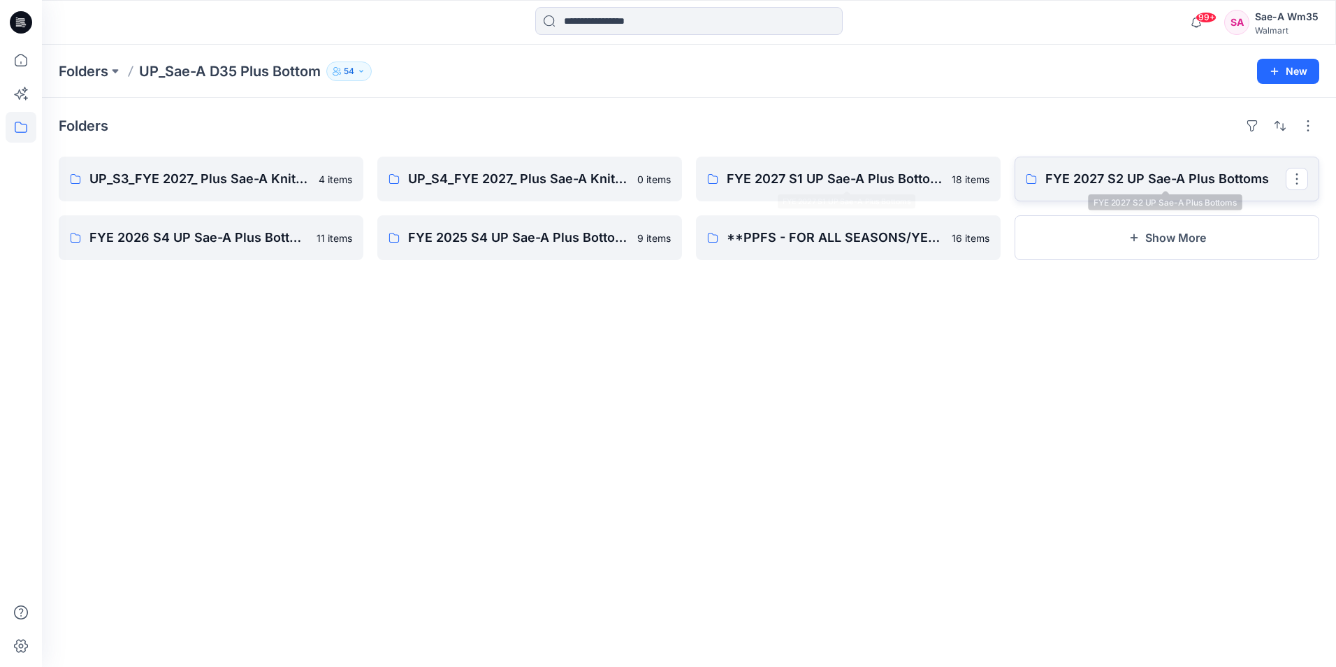
click at [704, 170] on p "FYE 2027 S2 UP Sae-A Plus Bottoms" at bounding box center [1165, 179] width 240 height 20
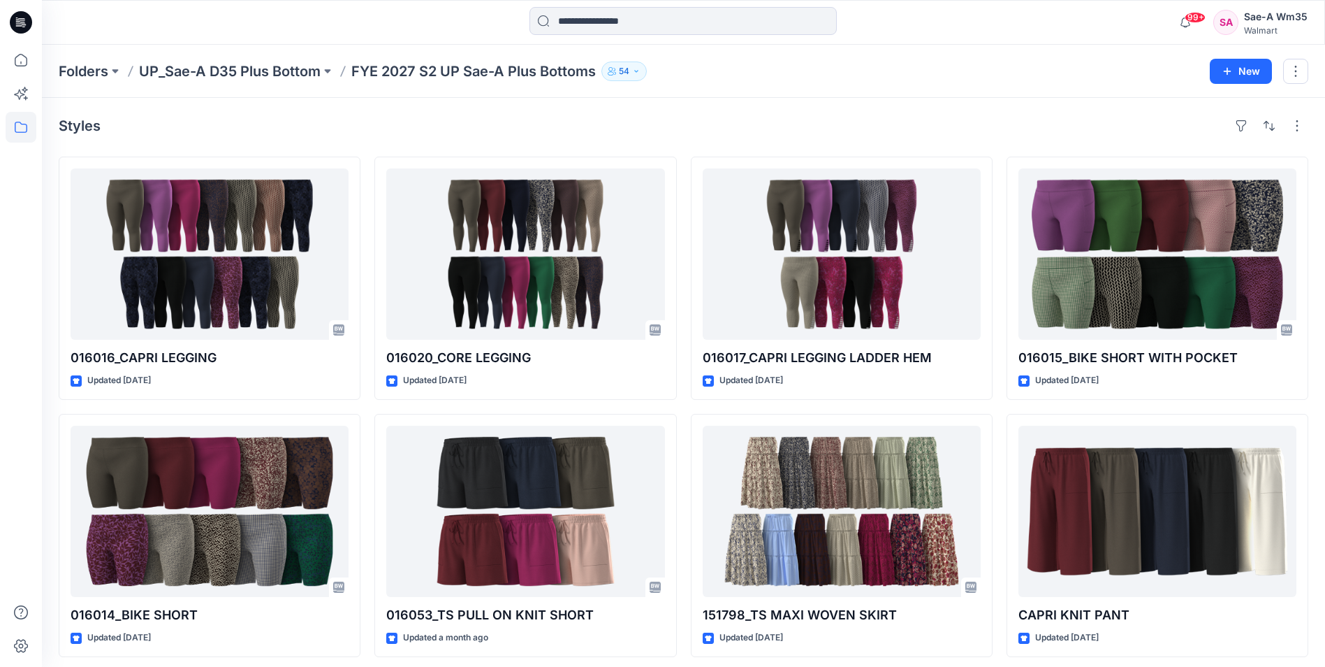
click at [704, 122] on div "Styles" at bounding box center [684, 126] width 1250 height 22
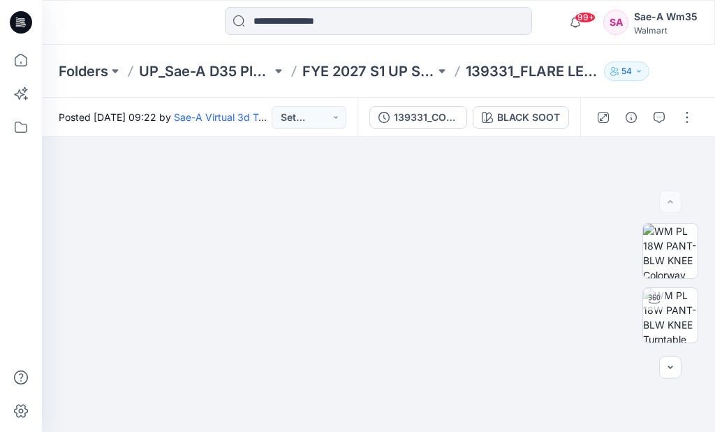
click at [669, 27] on div "Walmart" at bounding box center [666, 30] width 64 height 10
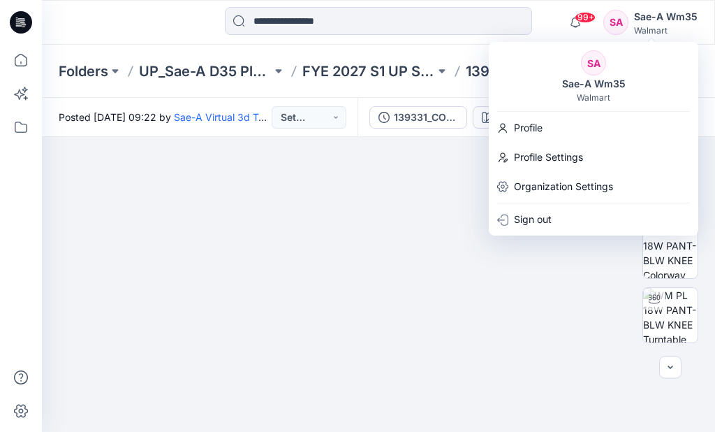
click at [638, 11] on div "Sae-A Wm35" at bounding box center [666, 16] width 64 height 17
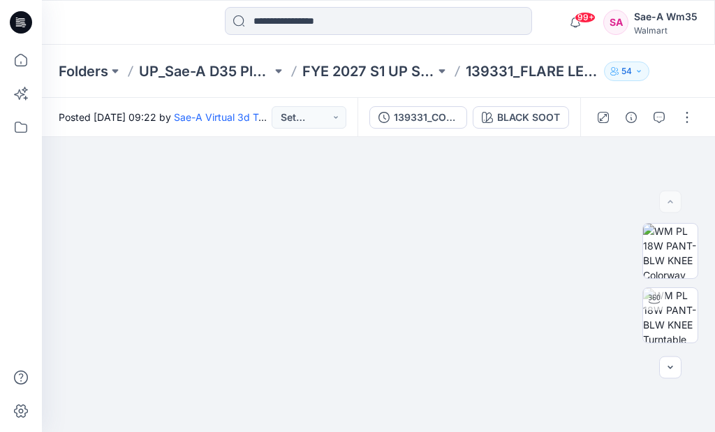
click at [619, 17] on div "SA" at bounding box center [616, 22] width 25 height 25
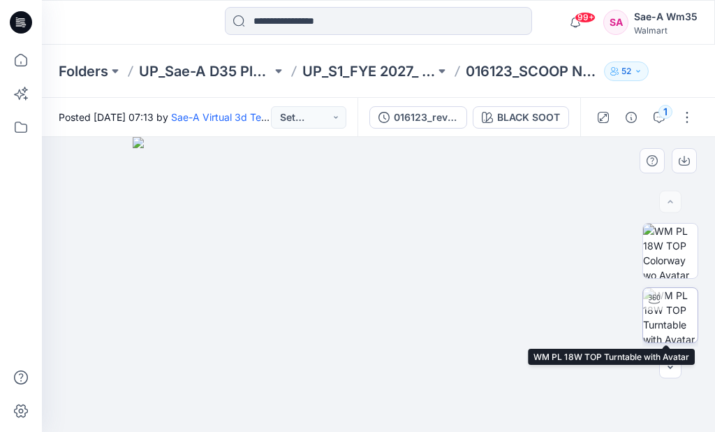
click at [678, 314] on img at bounding box center [670, 315] width 54 height 54
